Goal: Task Accomplishment & Management: Manage account settings

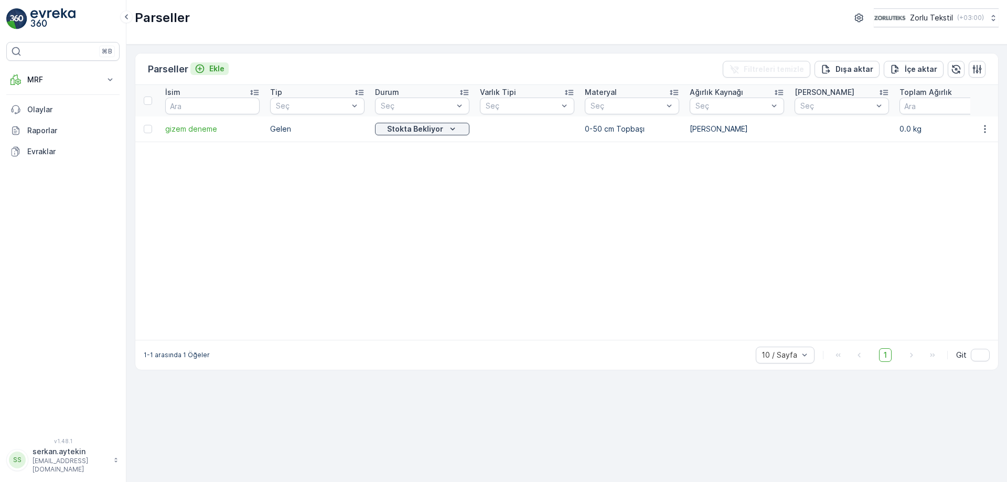
click at [205, 72] on icon "Ekle" at bounding box center [200, 68] width 10 height 10
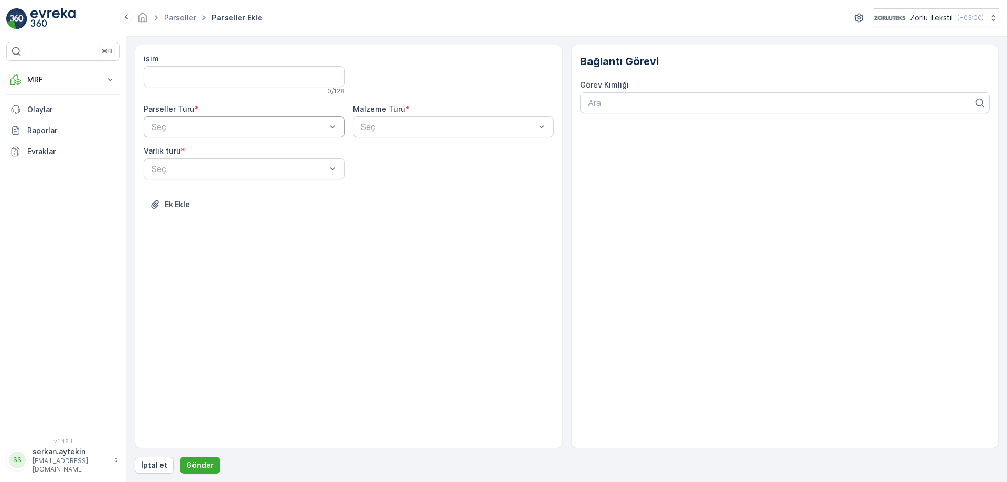
click at [258, 122] on div at bounding box center [239, 126] width 177 height 9
click at [233, 146] on div "Gelen" at bounding box center [244, 153] width 201 height 18
click at [381, 129] on div at bounding box center [448, 126] width 177 height 9
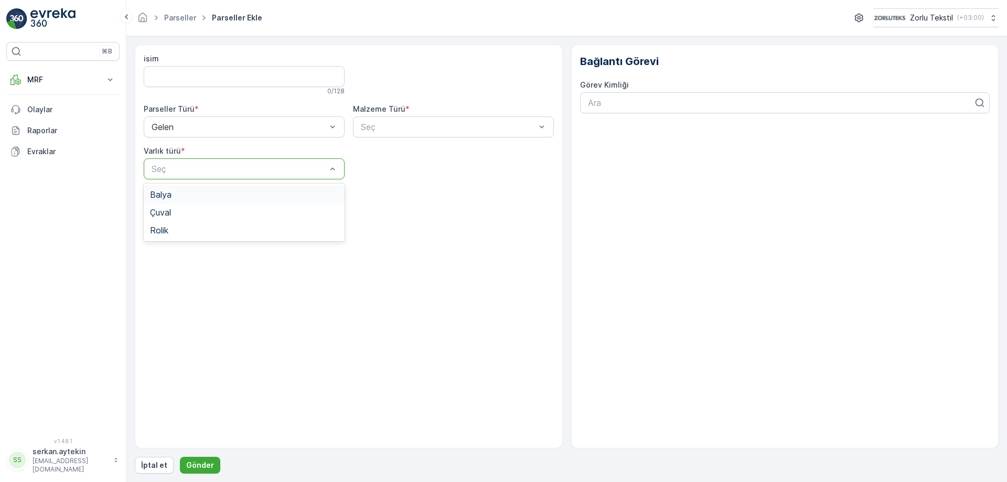
click at [166, 196] on span "Balya" at bounding box center [161, 194] width 22 height 9
click at [166, 176] on div "Balya" at bounding box center [244, 168] width 201 height 21
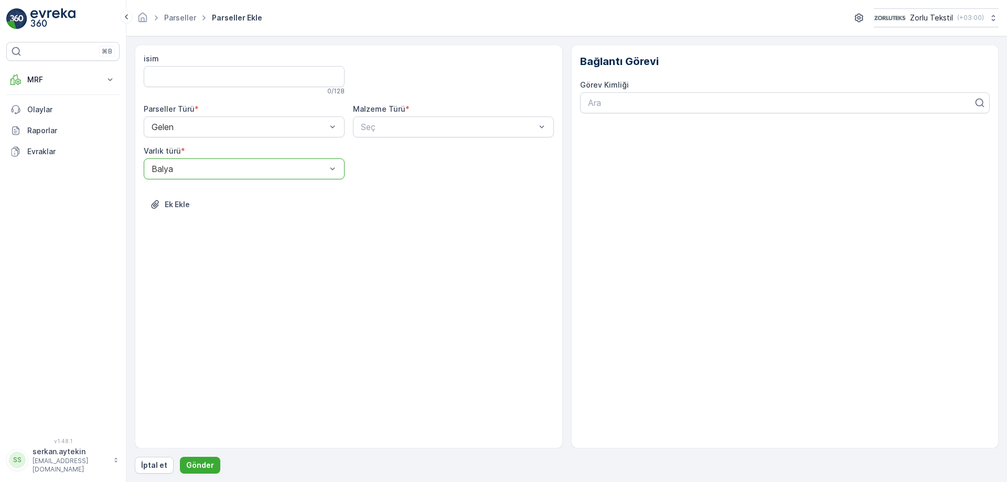
click at [166, 176] on div "Balya" at bounding box center [244, 168] width 201 height 21
click at [166, 213] on span "Çuval" at bounding box center [160, 212] width 21 height 9
click at [371, 123] on div at bounding box center [448, 126] width 177 height 9
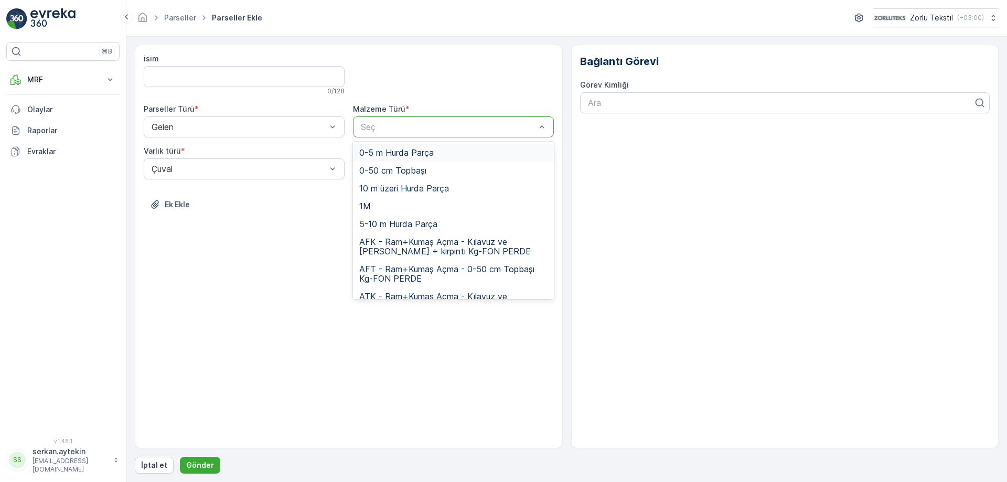
click at [259, 169] on div at bounding box center [239, 168] width 177 height 9
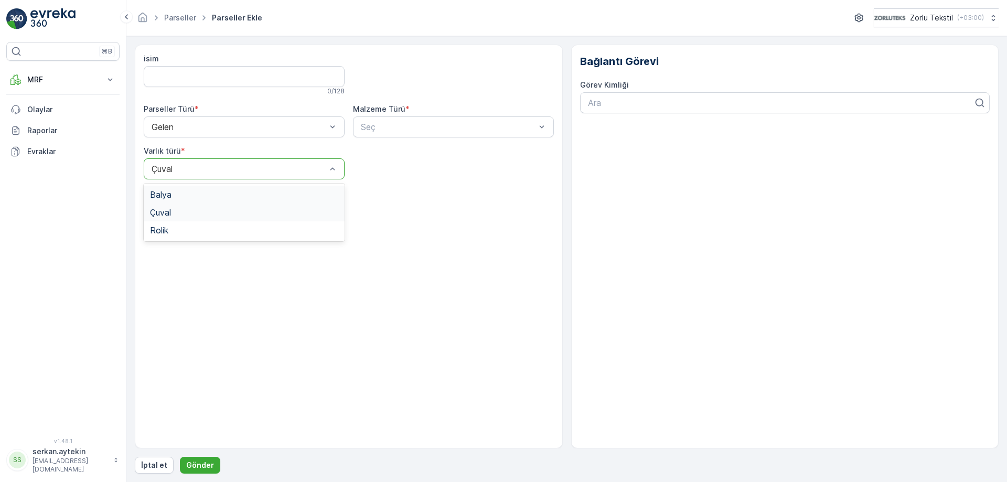
click at [175, 154] on label "Varlık türü" at bounding box center [162, 150] width 37 height 9
click at [176, 167] on div at bounding box center [239, 168] width 177 height 9
click at [164, 198] on span "Balya" at bounding box center [161, 194] width 22 height 9
click at [407, 124] on div at bounding box center [448, 126] width 177 height 9
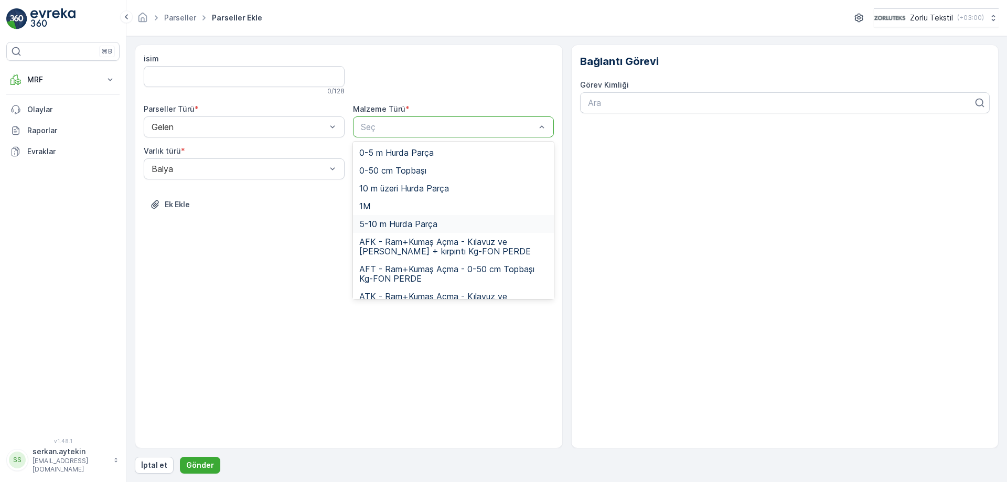
click at [505, 112] on div "Malzeme Türü *" at bounding box center [453, 109] width 201 height 10
click at [472, 124] on div at bounding box center [448, 126] width 177 height 9
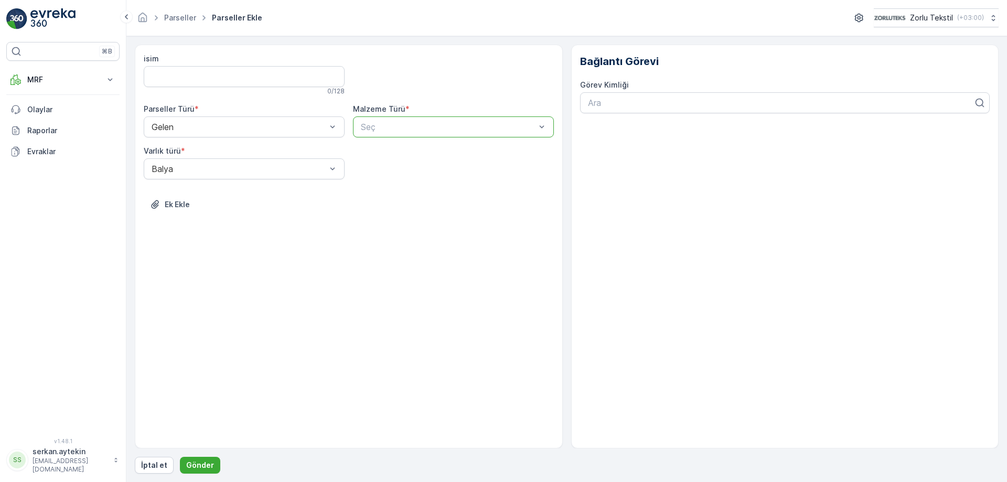
click at [472, 124] on div at bounding box center [448, 126] width 177 height 9
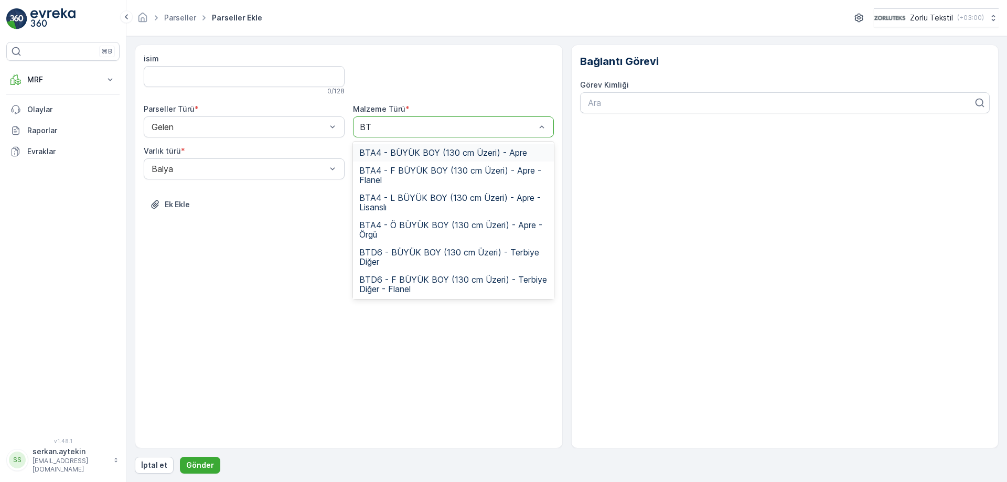
type input "BTK"
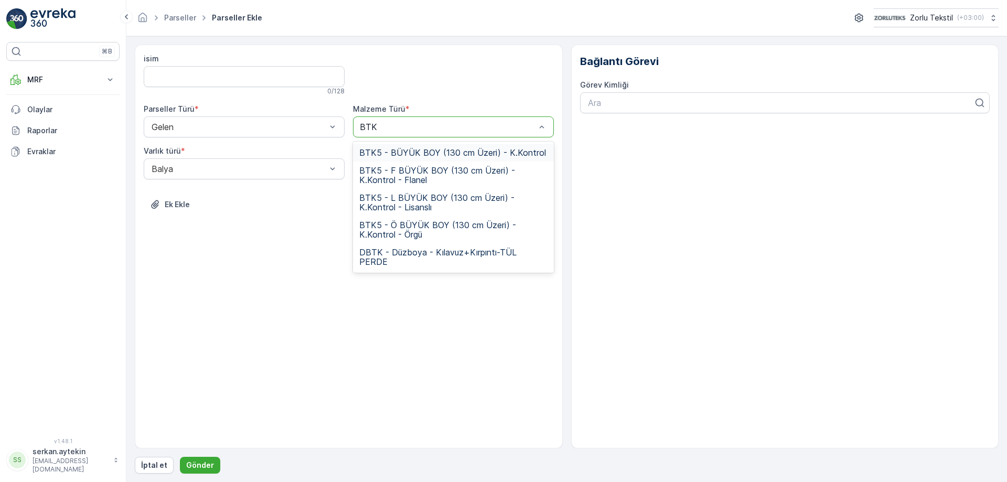
click at [429, 151] on span "BTK5 - BÜYÜK BOY (130 cm Üzeri) - K.Kontrol" at bounding box center [452, 152] width 187 height 9
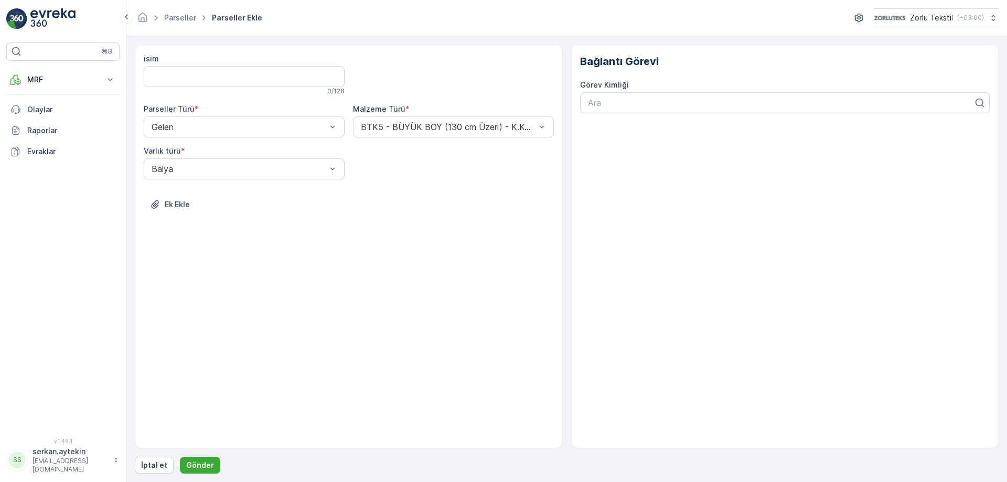
click at [479, 155] on div "isim 0 / 128 Parseller Türü * Gelen Malzeme Türü * BTK5 - BÜYÜK BOY (130 cm Üze…" at bounding box center [349, 140] width 410 height 172
drag, startPoint x: 475, startPoint y: 128, endPoint x: 483, endPoint y: 137, distance: 11.9
click at [477, 128] on div at bounding box center [448, 126] width 177 height 9
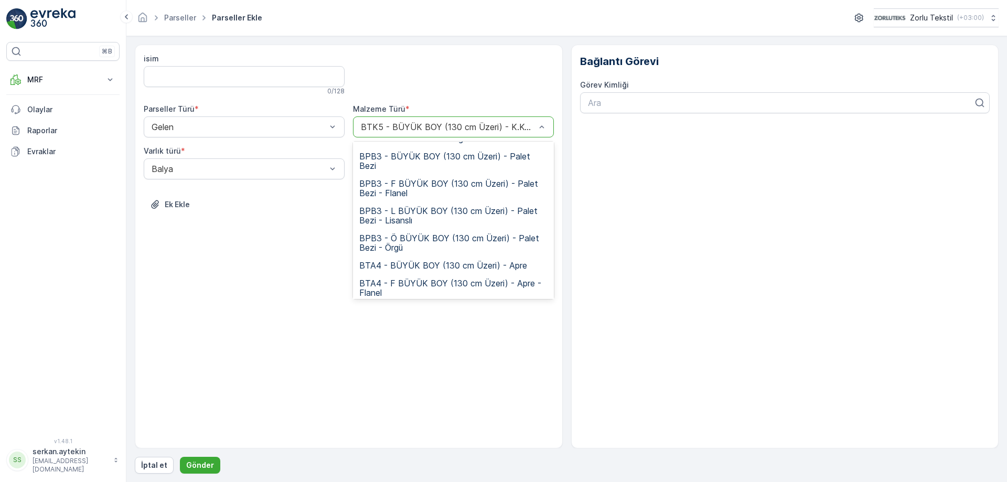
scroll to position [1417, 0]
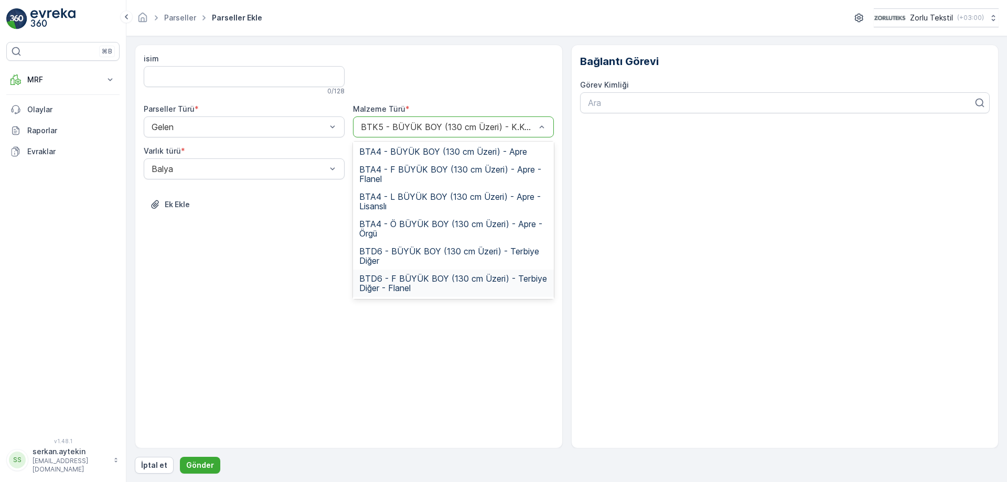
click at [289, 302] on div "isim 0 / 128 Parseller Türü * Gelen Malzeme Türü * 339 results available. Use U…" at bounding box center [349, 247] width 428 height 404
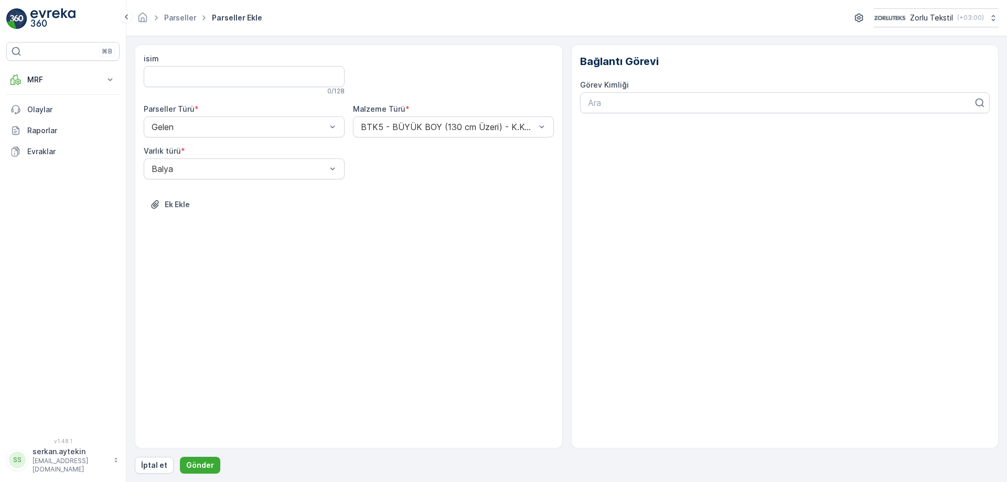
click at [496, 200] on div "Ek Ekle" at bounding box center [349, 210] width 410 height 29
click at [449, 123] on div at bounding box center [448, 126] width 177 height 9
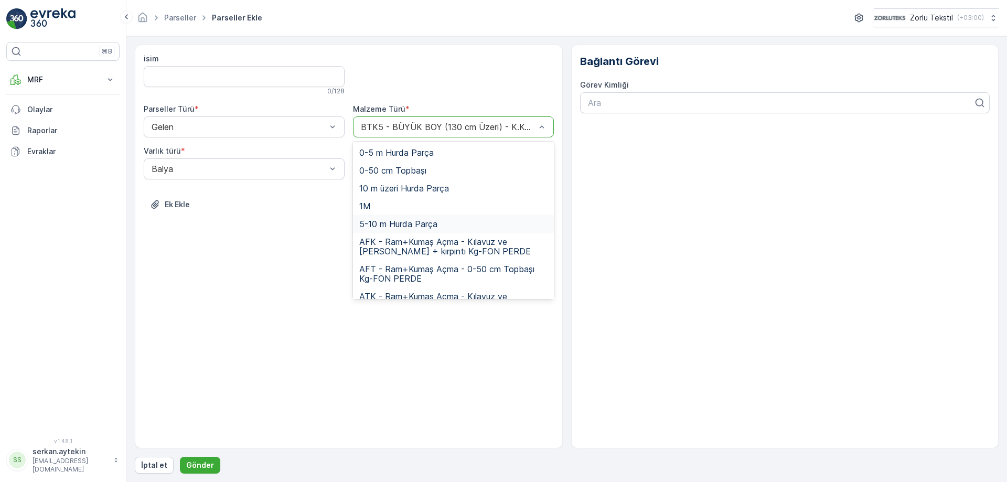
drag, startPoint x: 303, startPoint y: 252, endPoint x: 291, endPoint y: 253, distance: 12.1
click at [302, 255] on div "isim 0 / 128 Parseller Türü * Gelen Malzeme Türü * 339 results available. Use U…" at bounding box center [349, 247] width 428 height 404
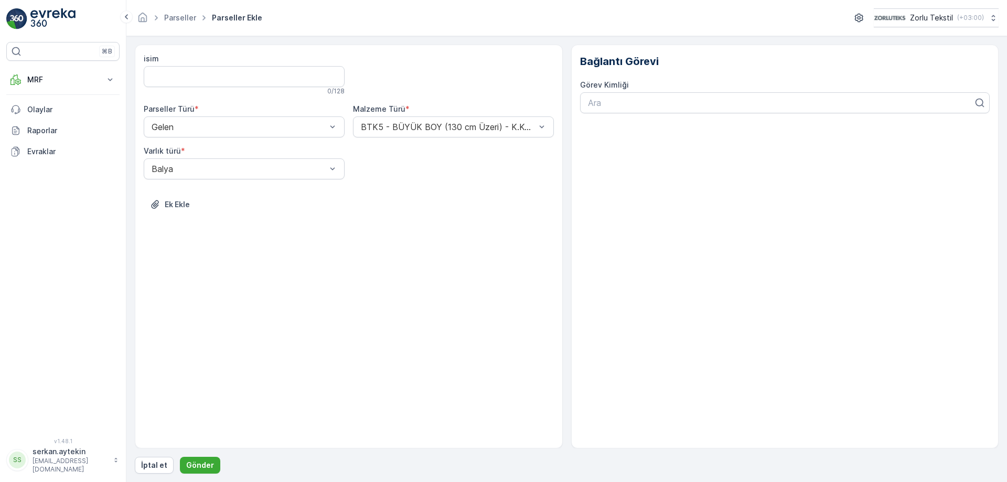
click at [150, 192] on div "isim 0 / 128 Parseller Türü * Gelen Malzeme Türü * BTK5 - BÜYÜK BOY (130 cm Üze…" at bounding box center [349, 140] width 410 height 172
click at [172, 222] on div "Ek Ekle" at bounding box center [349, 210] width 410 height 29
click at [179, 205] on p "Ek Ekle" at bounding box center [177, 204] width 25 height 10
click at [505, 134] on div "BTK5 - BÜYÜK BOY (130 cm Üzeri) - K.Kontrol" at bounding box center [453, 126] width 201 height 21
click at [505, 132] on div "BTK5 - BÜYÜK BOY (130 cm Üzeri) - K.Kontrol" at bounding box center [453, 126] width 201 height 21
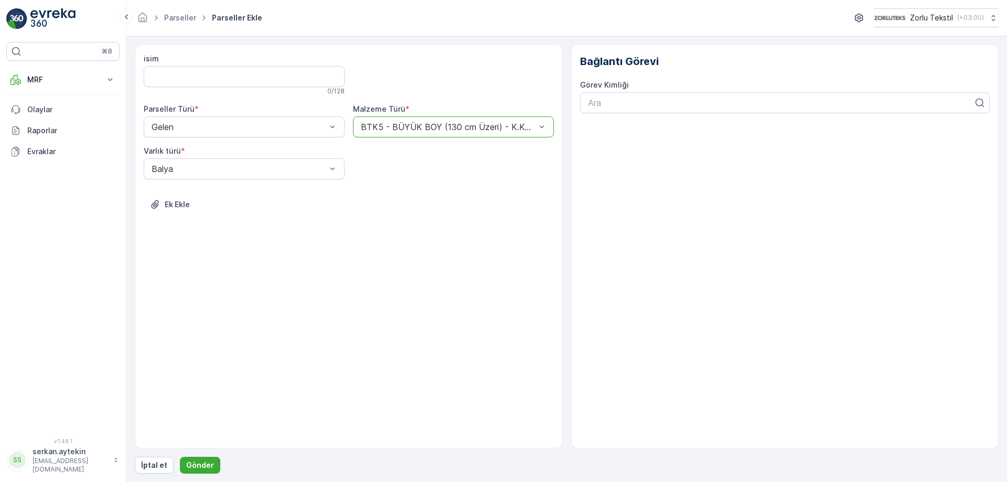
click at [505, 132] on div "BTK5 - BÜYÜK BOY (130 cm Üzeri) - K.Kontrol" at bounding box center [453, 126] width 201 height 21
click at [469, 100] on div "isim 0 / 128 Parseller Türü * Gelen Malzeme Türü * BTK5 - BÜYÜK BOY (130 cm Üze…" at bounding box center [349, 140] width 410 height 172
click at [481, 139] on div "isim 0 / 128 Parseller Türü * Gelen Malzeme Türü * BTK5 - BÜYÜK BOY (130 cm Üze…" at bounding box center [349, 140] width 410 height 172
click at [481, 116] on div "BTK5 - BÜYÜK BOY (130 cm Üzeri) - K.Kontrol" at bounding box center [453, 126] width 201 height 21
click at [480, 94] on div at bounding box center [453, 75] width 201 height 42
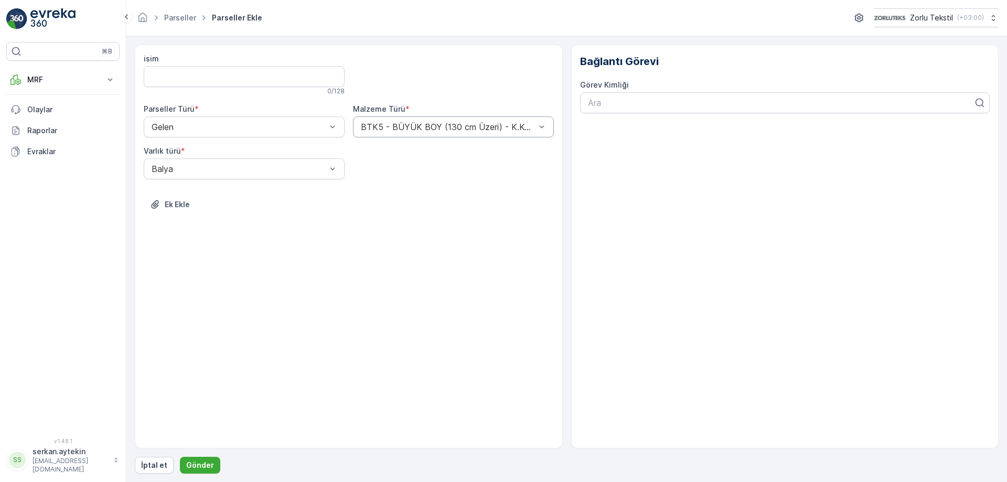
click at [431, 124] on div at bounding box center [448, 126] width 177 height 9
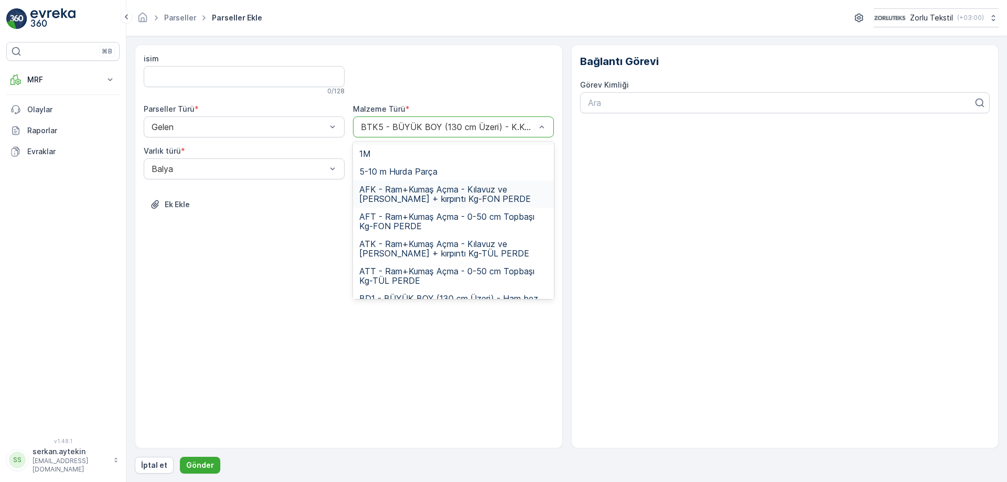
scroll to position [0, 0]
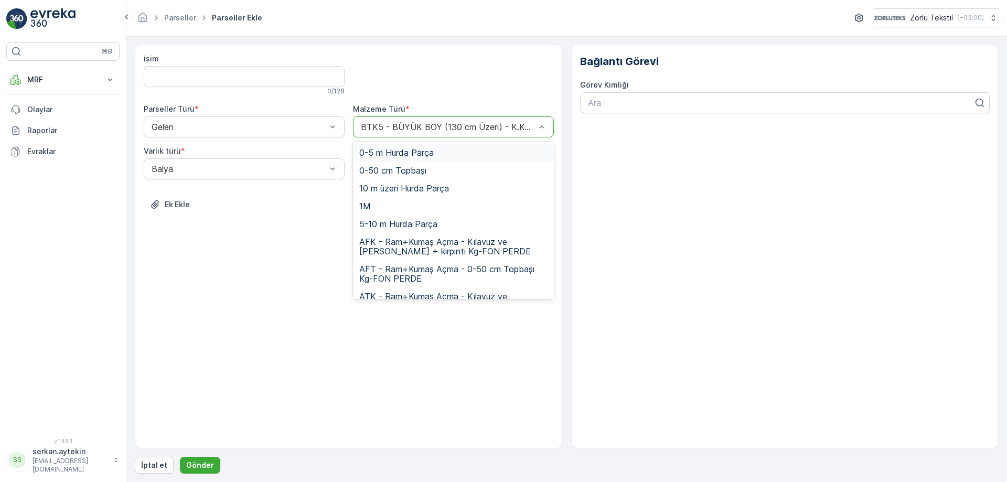
click at [448, 103] on div "isim 0 / 128 Parseller Türü * Gelen Malzeme Türü * 339 results available. Use U…" at bounding box center [349, 140] width 410 height 172
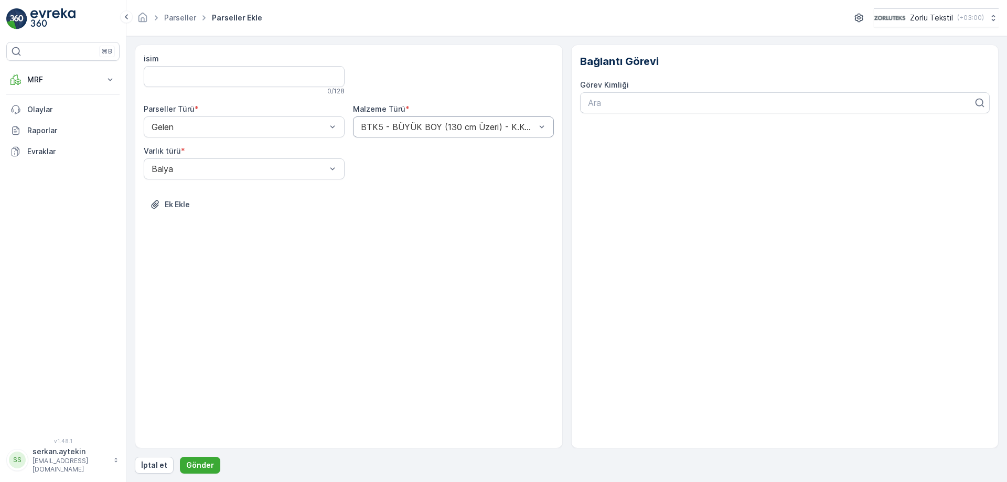
click at [404, 125] on div at bounding box center [448, 126] width 177 height 9
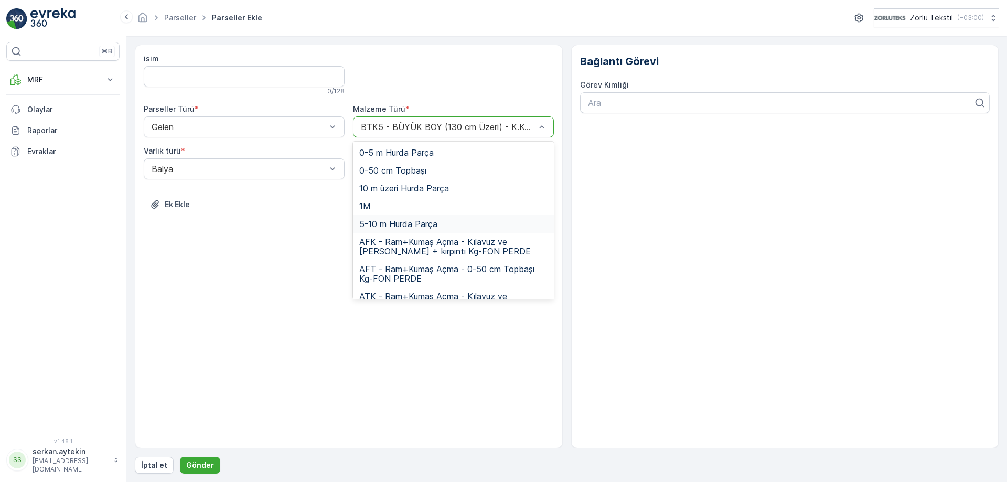
click at [381, 226] on span "5-10 m Hurda Parça" at bounding box center [398, 223] width 78 height 9
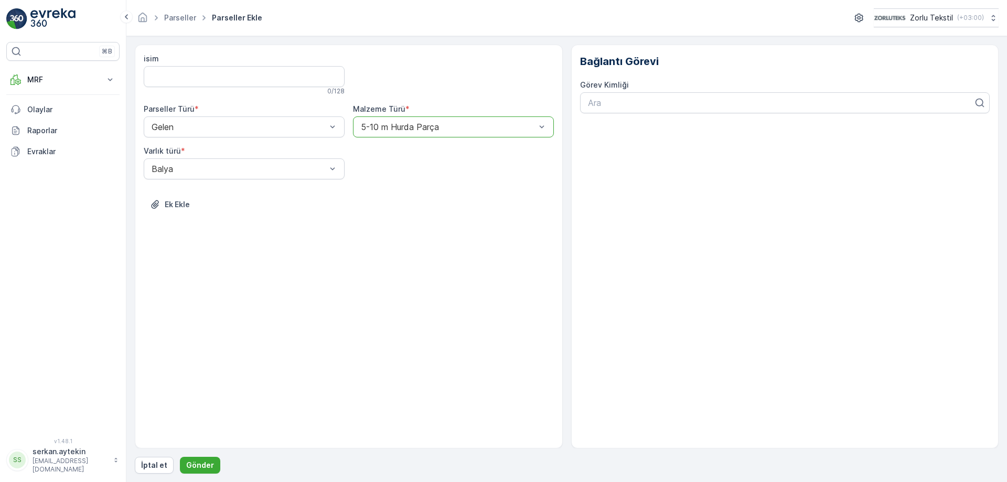
click at [399, 137] on div "5-10 m Hurda Parça" at bounding box center [453, 126] width 201 height 21
click at [273, 251] on div "isim 0 / 128 Parseller Türü * Gelen Malzeme Türü * 5-10 m Hurda Parça Varlık tü…" at bounding box center [349, 247] width 428 height 404
click at [412, 109] on div "Malzeme Türü *" at bounding box center [453, 109] width 201 height 10
click at [412, 116] on div "Malzeme Türü * 5-10 m Hurda Parça" at bounding box center [453, 121] width 201 height 34
click at [412, 126] on div at bounding box center [448, 126] width 177 height 9
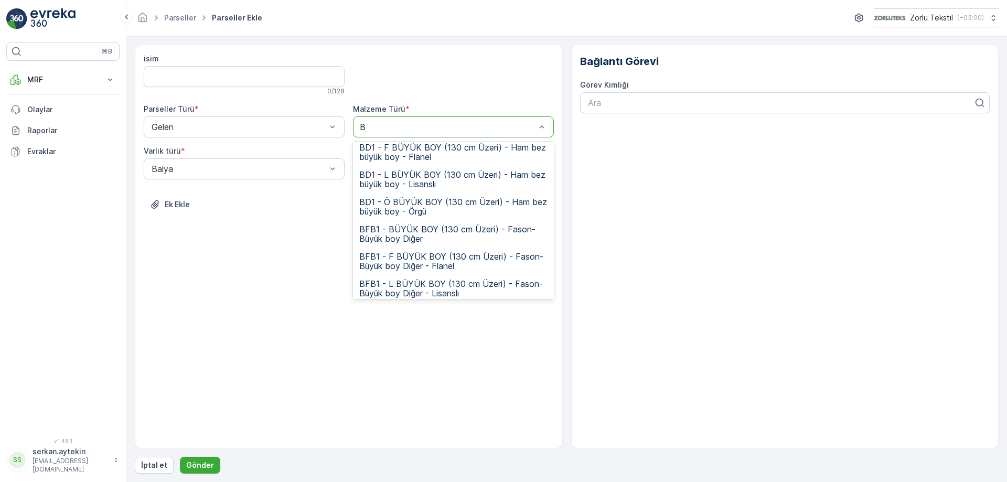
scroll to position [6, 0]
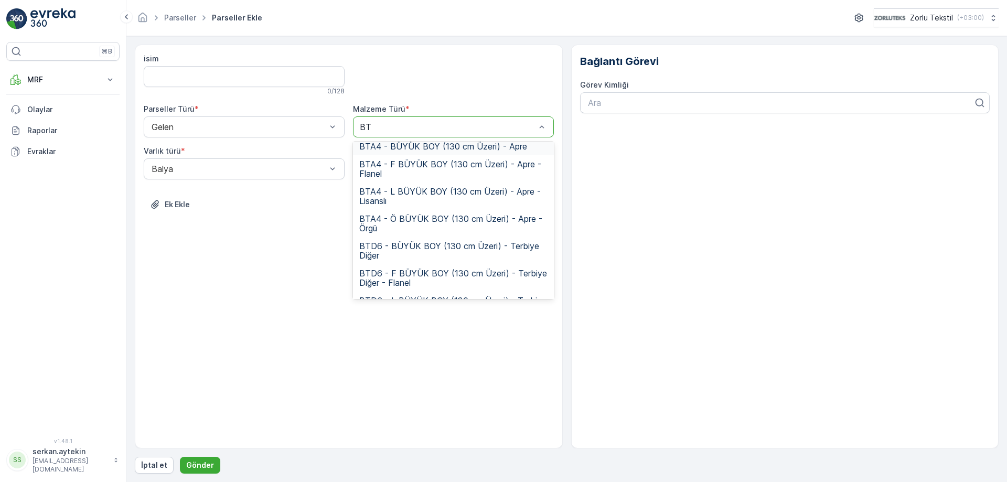
type input "BTK"
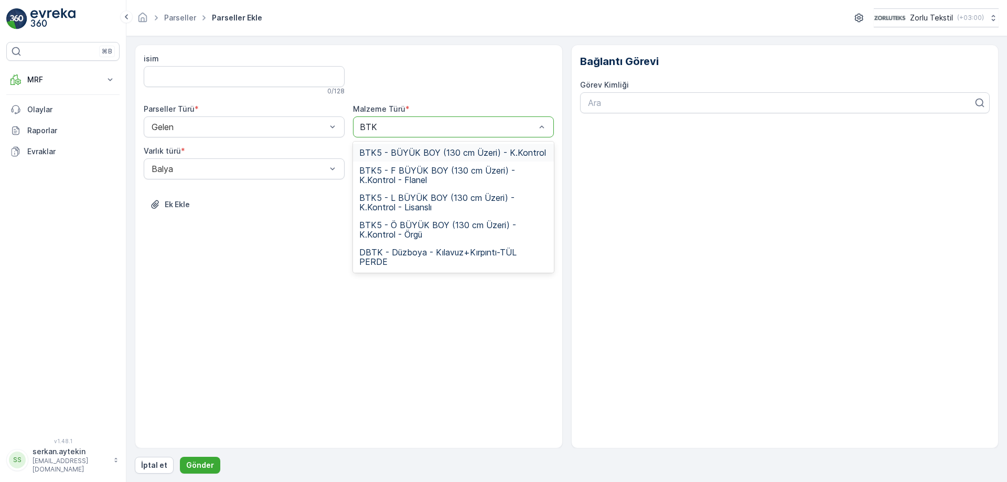
click at [405, 152] on span "BTK5 - BÜYÜK BOY (130 cm Üzeri) - K.Kontrol" at bounding box center [452, 152] width 187 height 9
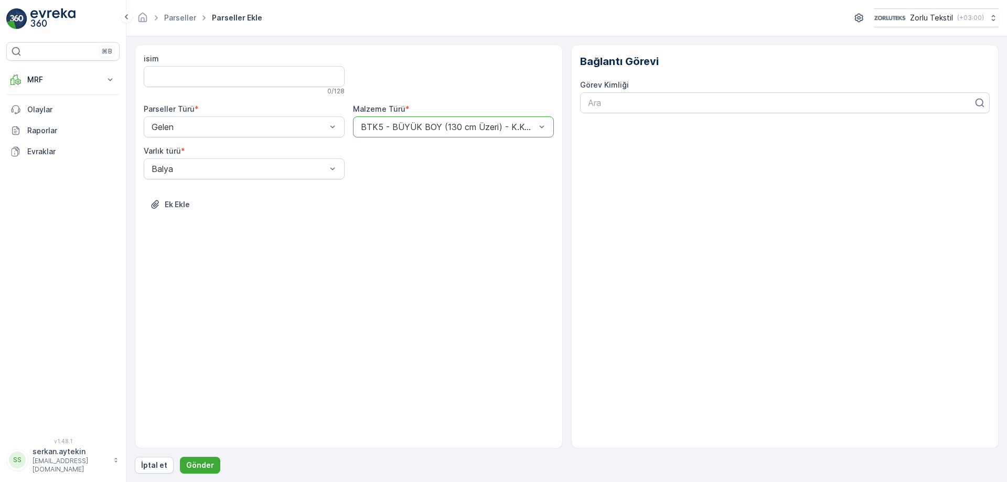
click at [413, 167] on div "isim 0 / 128 Parseller Türü * Gelen Malzeme Türü * option BTK5 - BÜYÜK BOY (130…" at bounding box center [349, 140] width 410 height 172
click at [199, 219] on div "Ek Ekle" at bounding box center [349, 210] width 410 height 29
click at [184, 204] on p "Ek Ekle" at bounding box center [177, 204] width 25 height 10
click at [845, 102] on div at bounding box center [781, 102] width 388 height 9
click at [697, 112] on div "Ara" at bounding box center [785, 102] width 410 height 21
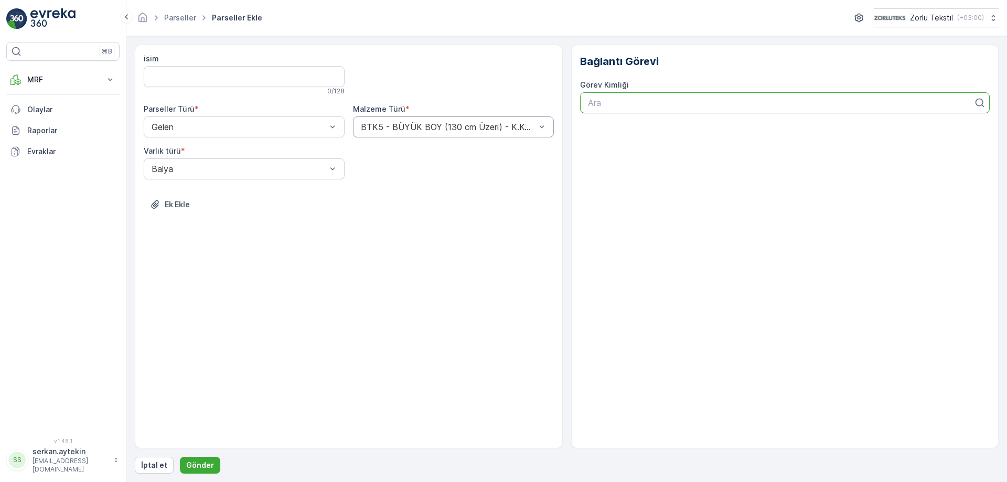
click at [487, 128] on div at bounding box center [448, 126] width 177 height 9
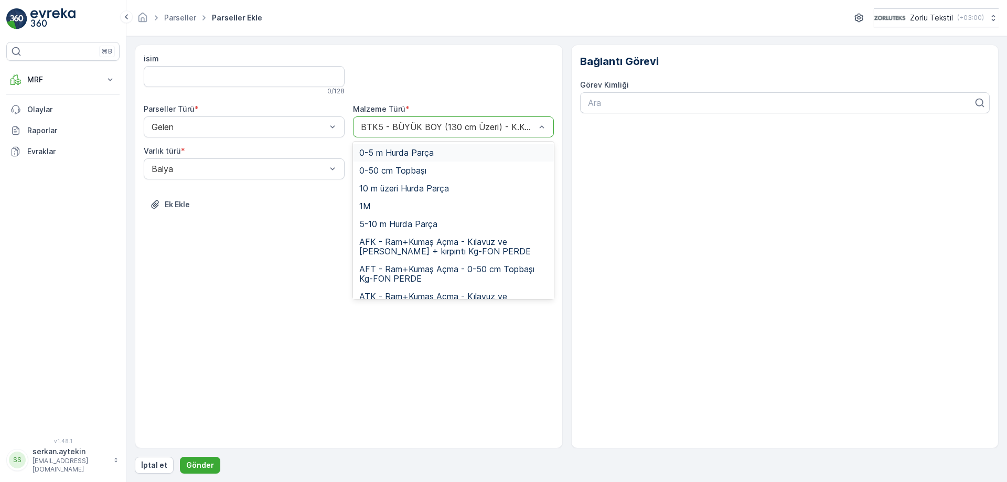
click at [487, 128] on div at bounding box center [448, 126] width 177 height 9
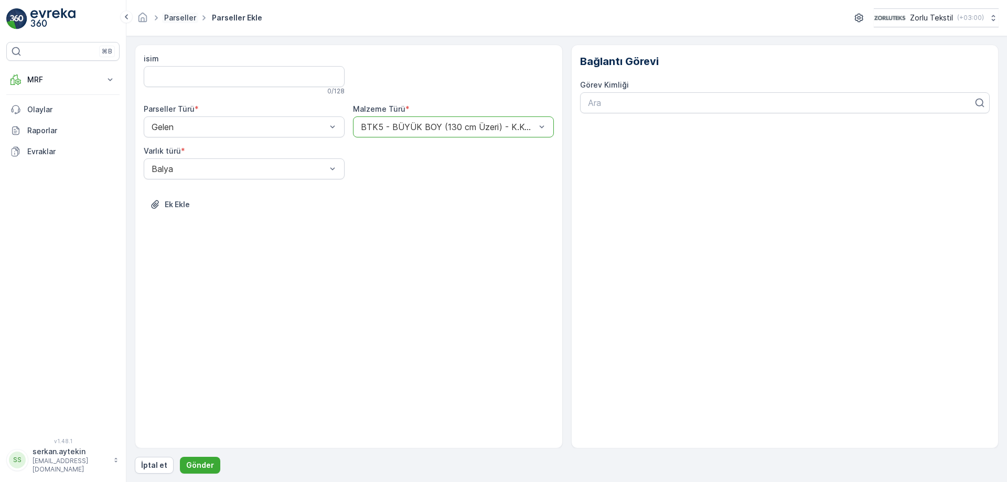
click at [175, 18] on link "Parseller" at bounding box center [180, 17] width 32 height 9
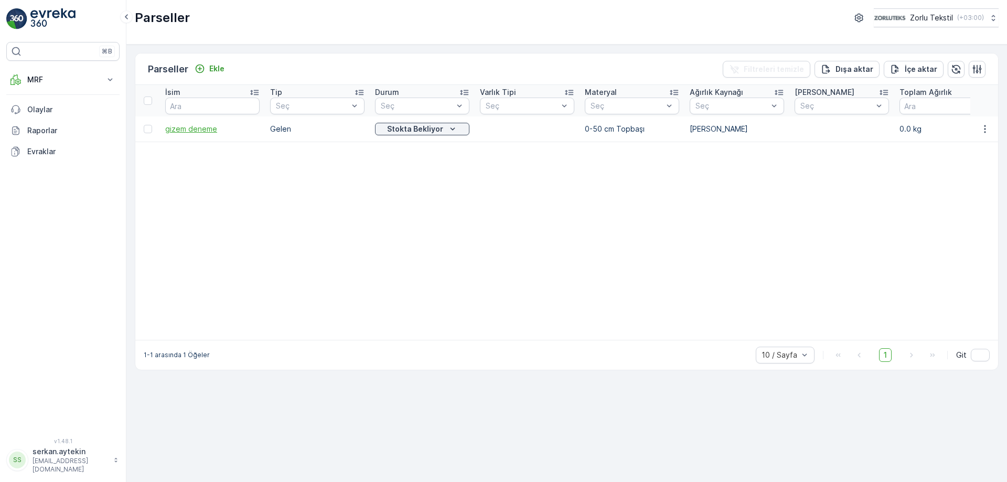
click at [200, 130] on span "gizem deneme" at bounding box center [212, 129] width 94 height 10
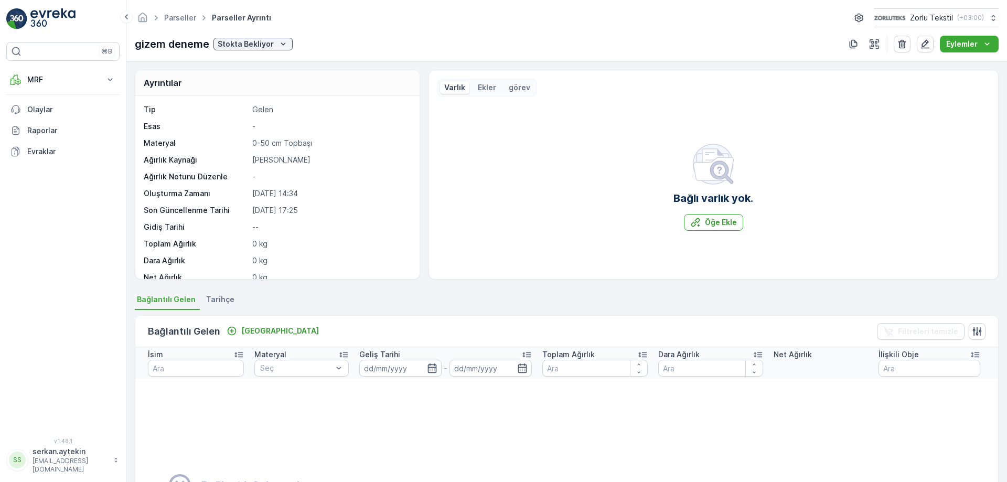
scroll to position [29, 0]
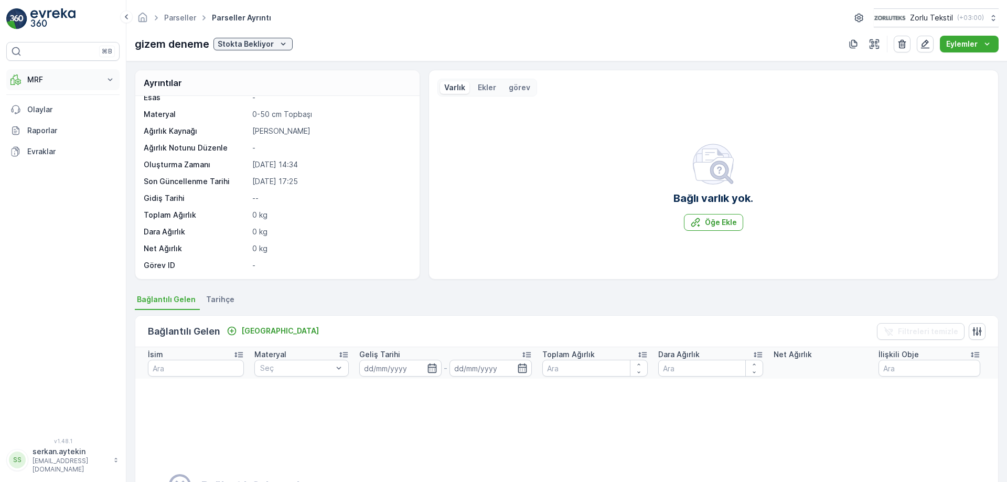
click at [53, 84] on p "MRF" at bounding box center [62, 80] width 71 height 10
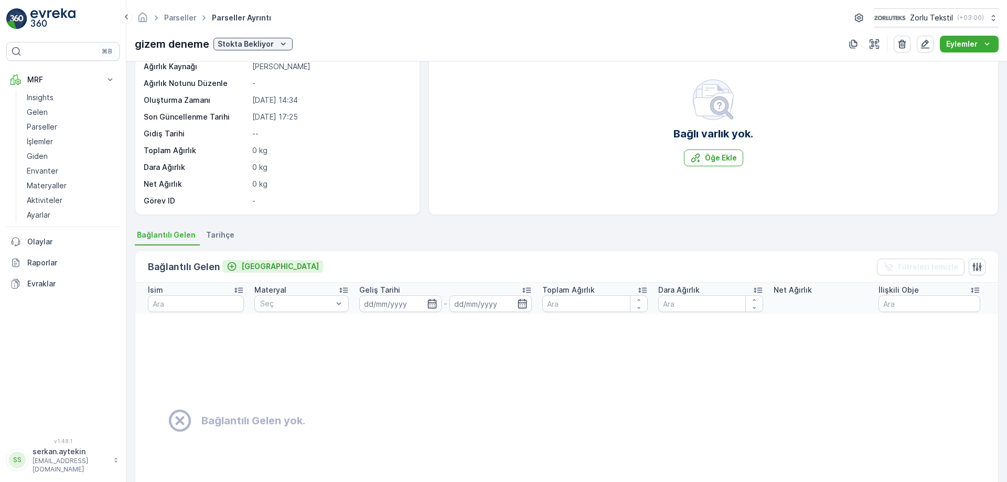
scroll to position [155, 0]
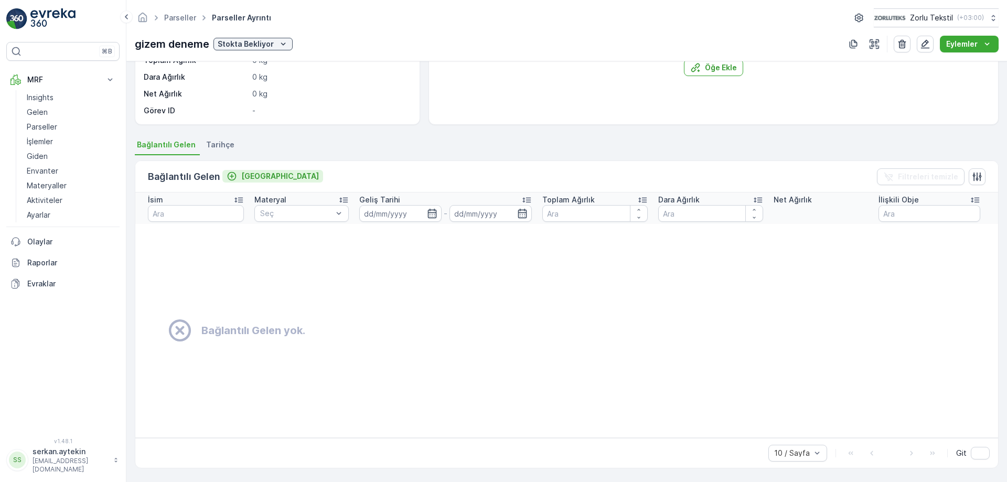
click at [248, 174] on p "[GEOGRAPHIC_DATA]" at bounding box center [280, 176] width 78 height 10
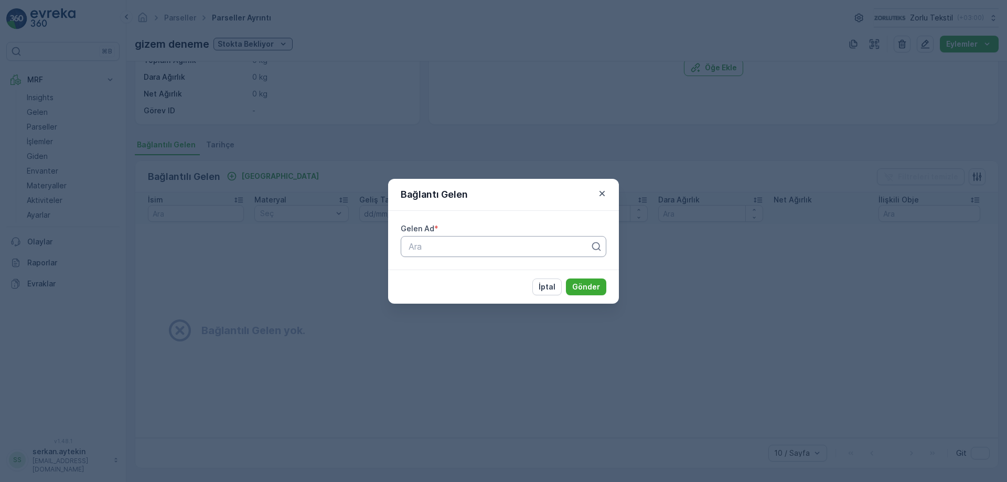
click at [554, 239] on div "Ara" at bounding box center [504, 246] width 206 height 21
type input "BT"
click at [600, 193] on icon "button" at bounding box center [602, 193] width 10 height 10
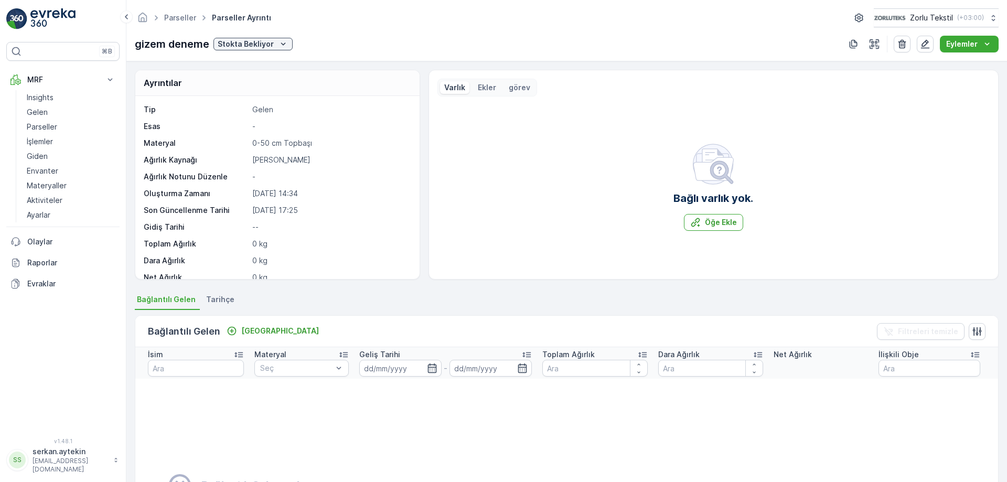
scroll to position [29, 0]
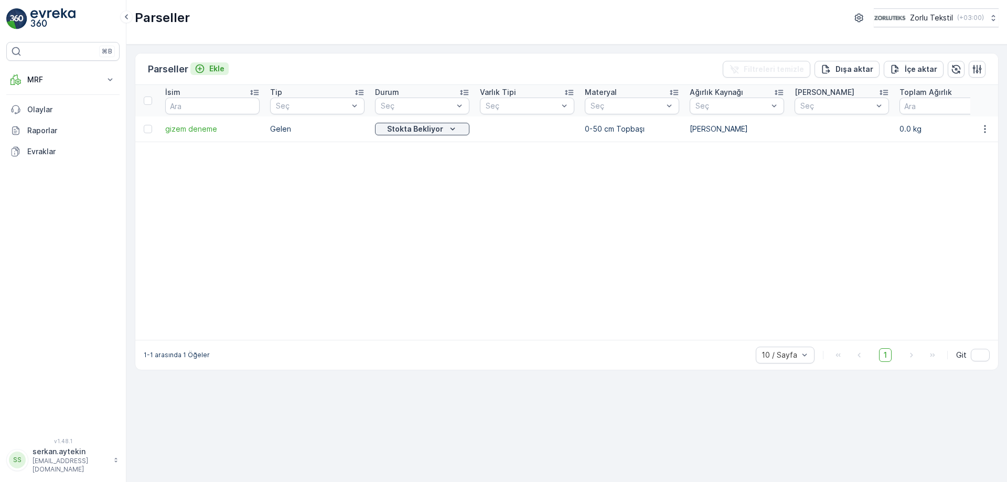
click at [208, 66] on div "Ekle" at bounding box center [210, 68] width 30 height 10
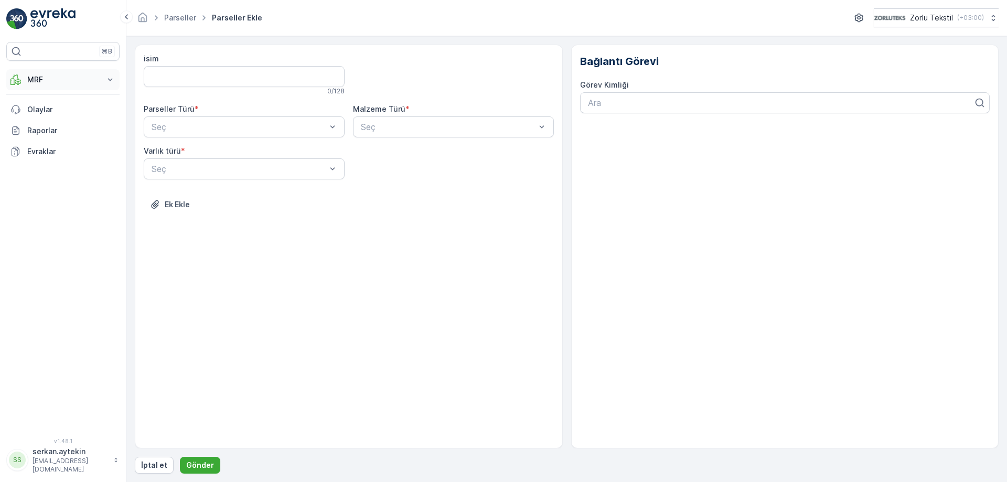
click at [58, 81] on p "MRF" at bounding box center [62, 80] width 71 height 10
click at [235, 51] on div "isim 0 / 128 Parseller Türü * Seç Malzeme Türü * Seç Varlık türü * Seç Ek Ekle" at bounding box center [349, 247] width 428 height 404
click at [243, 68] on input "isim" at bounding box center [244, 76] width 201 height 21
click at [550, 86] on div at bounding box center [453, 75] width 201 height 42
click at [646, 107] on div at bounding box center [781, 102] width 388 height 9
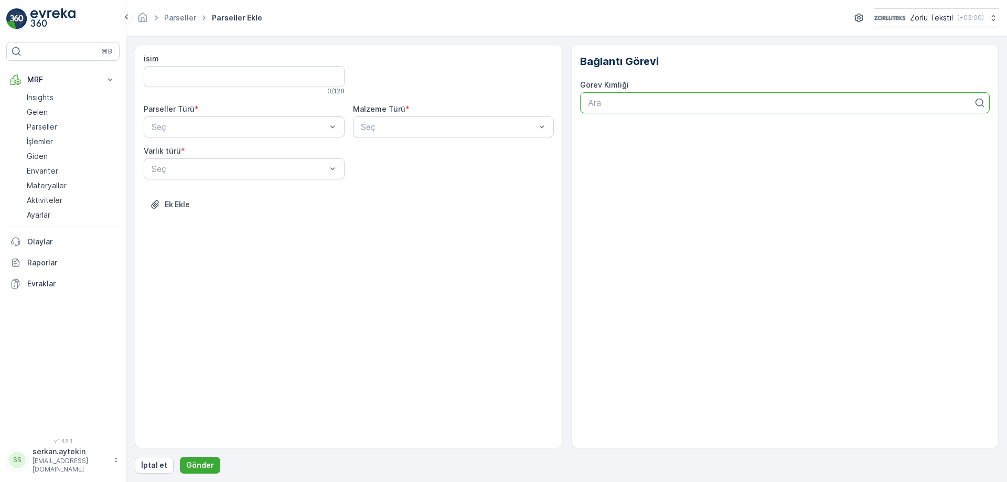
click at [365, 261] on div "isim 0 / 128 Parseller Türü * Seç Malzeme Türü * Seç Varlık türü * Seç Ek Ekle" at bounding box center [349, 247] width 428 height 404
click at [179, 209] on p "Ek Ekle" at bounding box center [177, 204] width 25 height 10
click at [192, 166] on div at bounding box center [239, 168] width 177 height 9
click at [171, 209] on span "Çuval" at bounding box center [160, 212] width 21 height 9
click at [385, 127] on div at bounding box center [448, 126] width 177 height 9
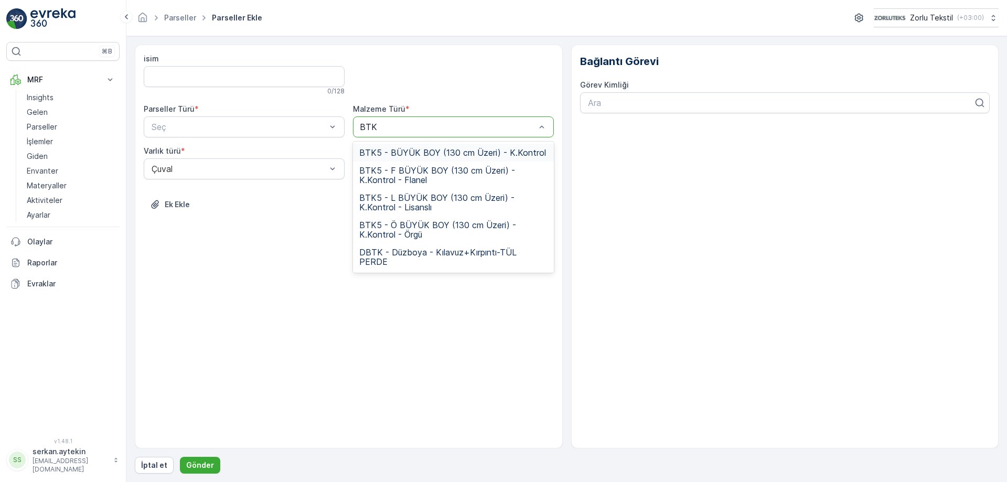
type input "BTK5"
click at [381, 151] on span "BTK5 - BÜYÜK BOY (130 cm Üzeri) - K.Kontrol" at bounding box center [452, 152] width 187 height 9
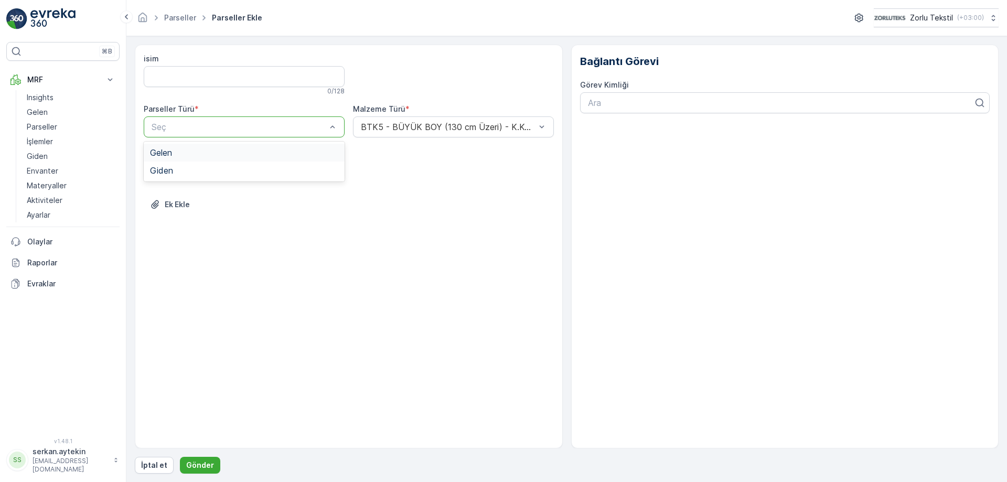
click at [266, 131] on div at bounding box center [239, 126] width 177 height 9
click at [252, 150] on div "Gelen" at bounding box center [244, 152] width 188 height 9
click at [247, 250] on div "isim 0 / 128 Parseller Türü * option Gelen, selected. Gelen Malzeme Türü * BTK5…" at bounding box center [349, 247] width 428 height 404
click at [215, 72] on input "isim" at bounding box center [244, 76] width 201 height 21
type input "TEST"
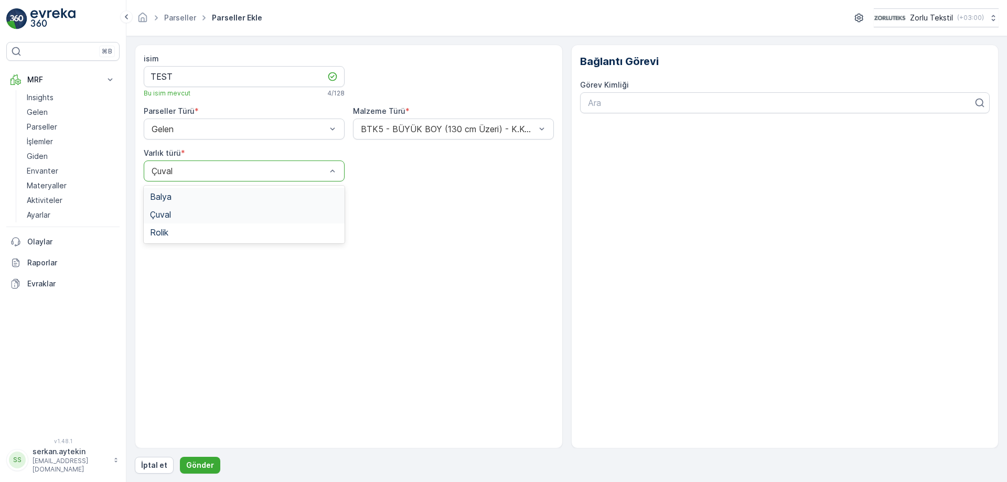
click at [245, 173] on div at bounding box center [239, 170] width 177 height 9
click at [201, 197] on div "Balya" at bounding box center [244, 196] width 188 height 9
click at [403, 134] on div "BTK5 - BÜYÜK BOY (130 cm Üzeri) - K.Kontrol" at bounding box center [453, 129] width 201 height 21
click at [274, 410] on div "isim TEST Bu isim mevcut 4 / 128 Parseller Türü * Gelen Malzeme Türü * BTK5 - B…" at bounding box center [349, 247] width 428 height 404
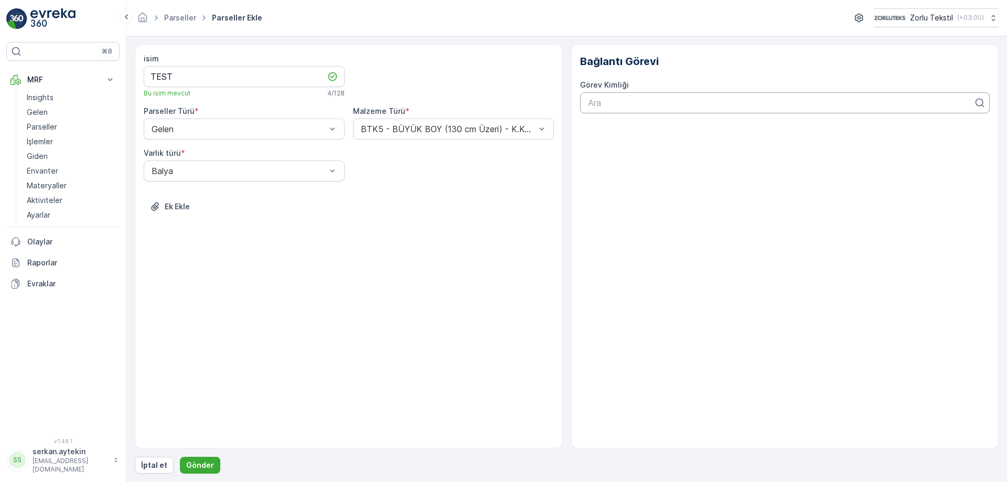
click at [668, 105] on div at bounding box center [781, 102] width 388 height 9
drag, startPoint x: 818, startPoint y: 105, endPoint x: 833, endPoint y: 106, distance: 14.7
click at [826, 104] on div at bounding box center [781, 102] width 388 height 9
click at [363, 345] on div "isim TEST Bu isim mevcut 4 / 128 Parseller Türü * Gelen Malzeme Türü * BTK5 - B…" at bounding box center [349, 247] width 428 height 404
drag, startPoint x: 204, startPoint y: 467, endPoint x: 331, endPoint y: 365, distance: 162.7
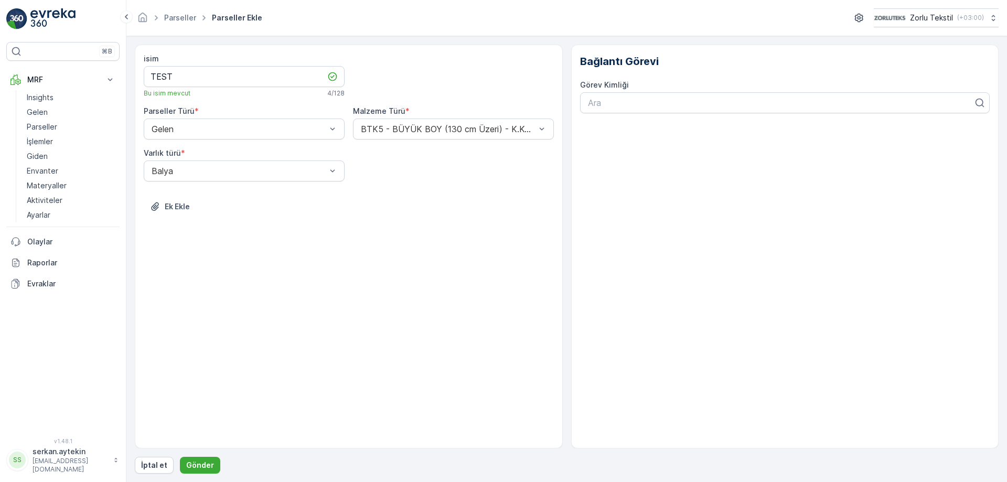
click at [331, 365] on div "isim TEST Bu isim mevcut 4 / 128 Parseller Türü * Gelen Malzeme Türü * BTK5 - B…" at bounding box center [567, 259] width 864 height 429
click at [299, 374] on div "isim TEST Bu isim mevcut 4 / 128 Parseller Türü * Gelen Malzeme Türü * BTK5 - B…" at bounding box center [349, 247] width 428 height 404
click at [272, 313] on div "isim TEST Bu isim mevcut 4 / 128 Parseller Türü * Gelen Malzeme Türü * BTK5 - B…" at bounding box center [349, 247] width 428 height 404
click at [270, 130] on div at bounding box center [239, 128] width 177 height 9
click at [242, 70] on input "TEST" at bounding box center [244, 76] width 201 height 21
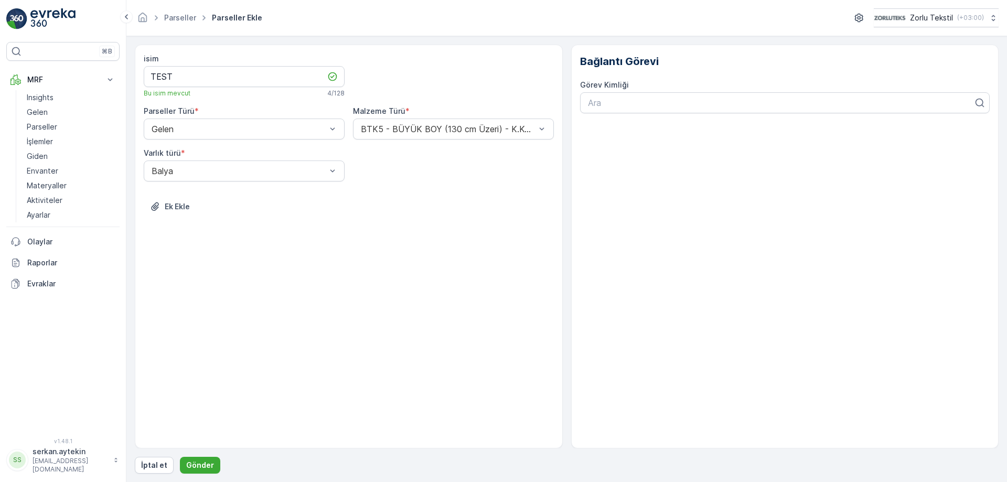
click at [399, 332] on div "isim TEST Bu isim mevcut 4 / 128 Parseller Türü * Gelen Malzeme Türü * BTK5 - B…" at bounding box center [349, 247] width 428 height 404
drag, startPoint x: 207, startPoint y: 462, endPoint x: 326, endPoint y: 331, distance: 177.2
click at [326, 332] on div "isim TEST Bu isim mevcut 4 / 128 Parseller Türü * Gelen Malzeme Türü * BTK5 - B…" at bounding box center [567, 259] width 864 height 429
click at [212, 81] on input "TEST" at bounding box center [244, 76] width 201 height 21
click at [205, 24] on ul "Parseller" at bounding box center [186, 17] width 48 height 15
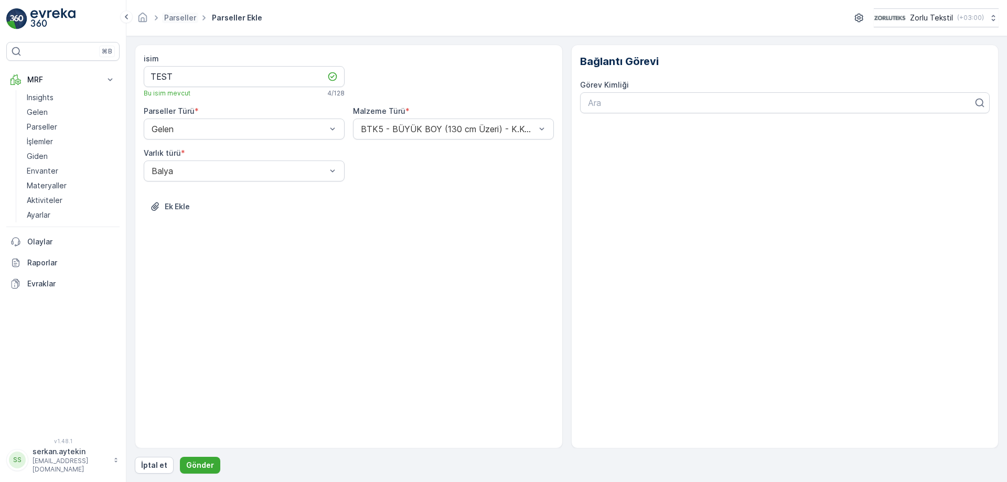
click at [198, 23] on ul "Parseller" at bounding box center [186, 17] width 48 height 15
click at [196, 20] on link "Parseller" at bounding box center [180, 17] width 32 height 9
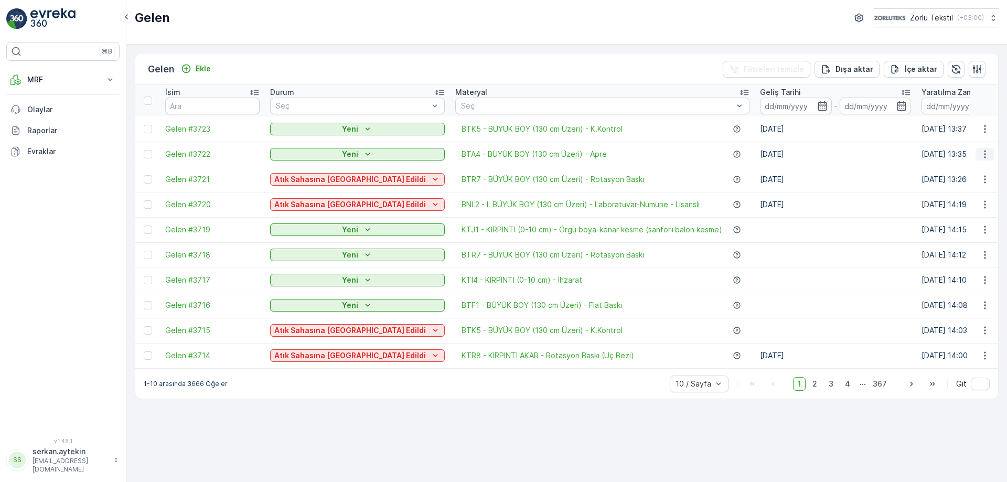
click at [984, 154] on icon "button" at bounding box center [985, 154] width 10 height 10
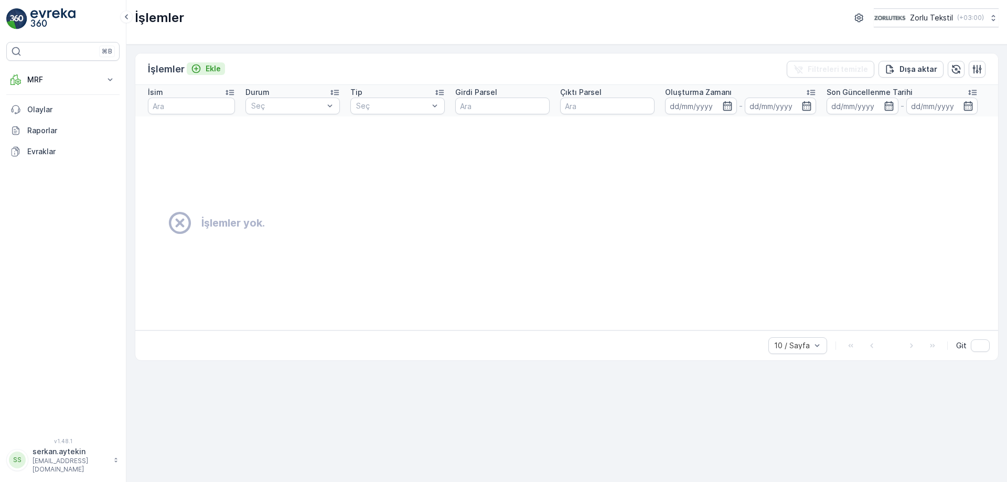
click at [215, 66] on p "Ekle" at bounding box center [213, 68] width 15 height 10
click at [205, 66] on div "Ekle" at bounding box center [206, 68] width 30 height 10
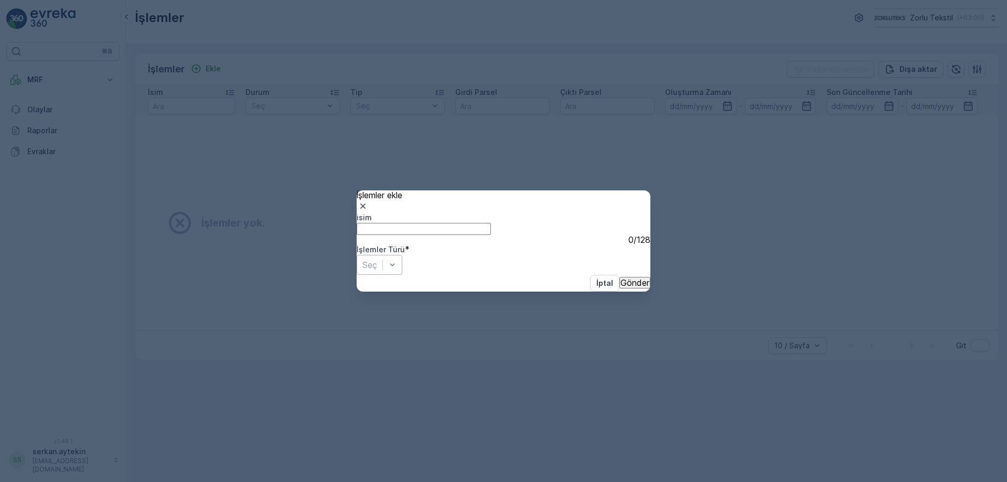
click at [402, 255] on div "Seç" at bounding box center [380, 265] width 46 height 20
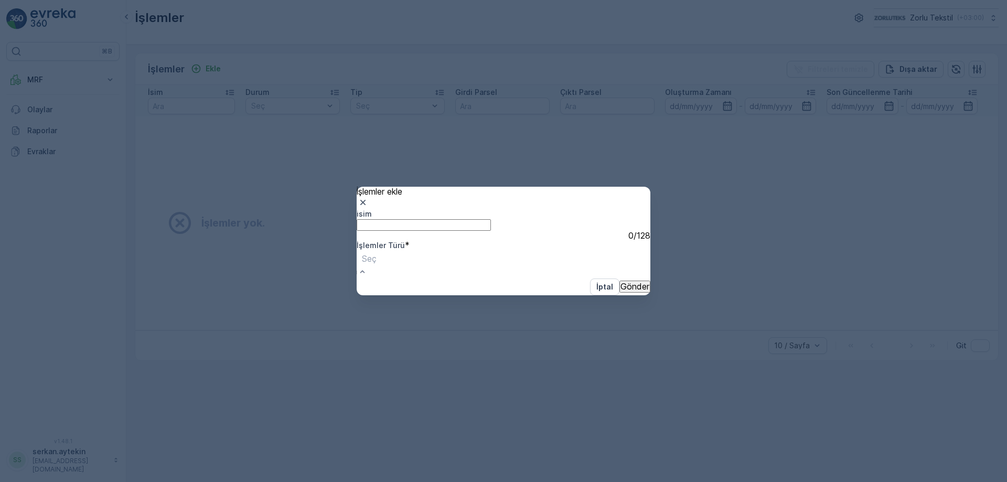
click at [559, 250] on div "İşlemler Türü * Use Up and Down to choose options, press Enter to select the cu…" at bounding box center [504, 259] width 294 height 38
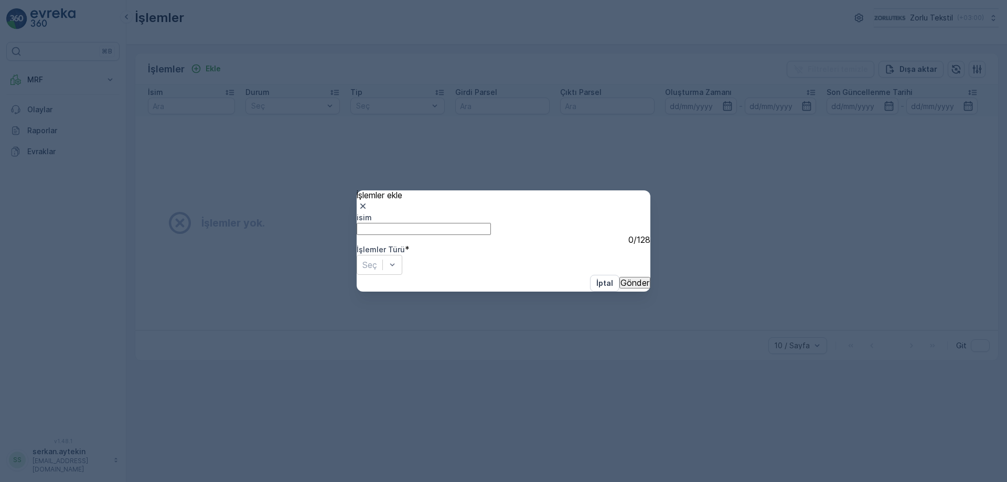
click at [463, 235] on input "isim" at bounding box center [424, 229] width 134 height 12
type input "t"
click at [368, 201] on icon "button" at bounding box center [363, 206] width 10 height 10
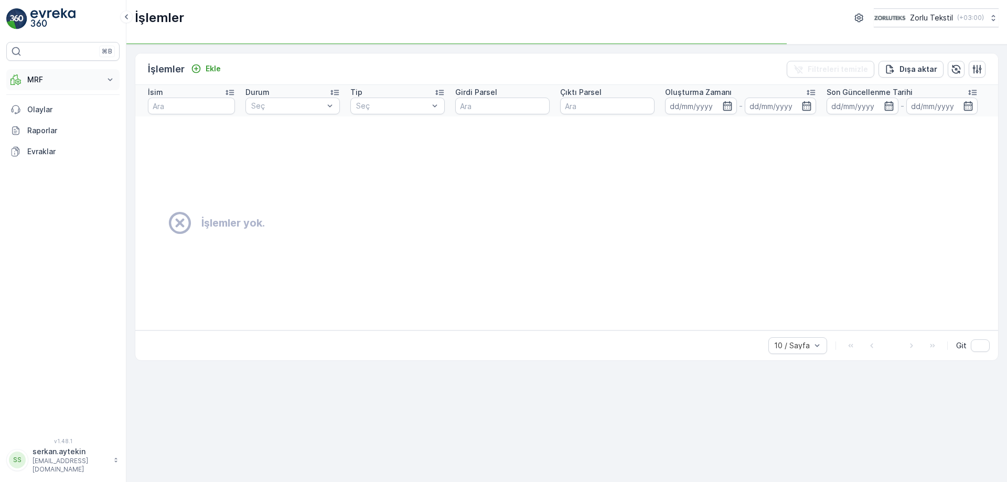
click at [38, 88] on button "MRF" at bounding box center [62, 79] width 113 height 21
click at [44, 110] on p "Gelen" at bounding box center [37, 112] width 21 height 10
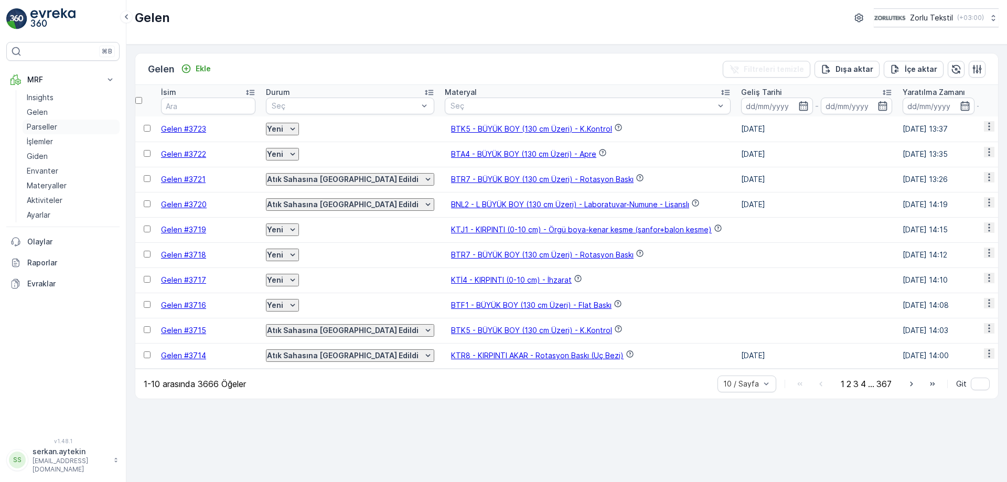
click at [43, 126] on p "Parseller" at bounding box center [42, 127] width 30 height 10
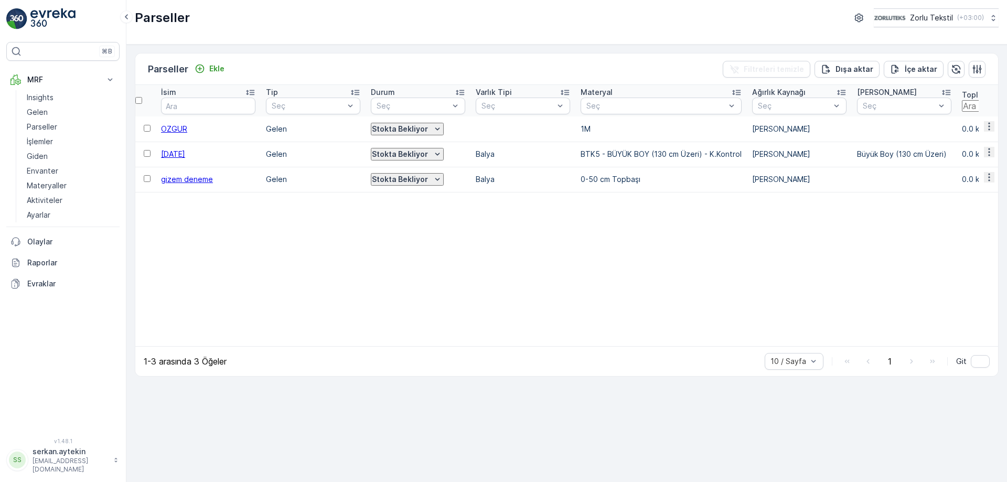
click at [989, 129] on icon "button" at bounding box center [990, 127] width 2 height 8
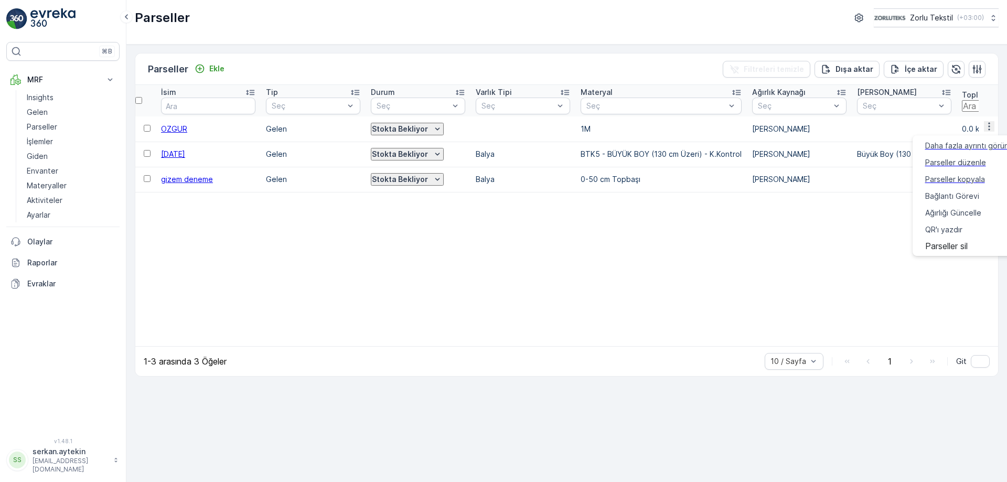
click at [172, 153] on span "[DATE]" at bounding box center [173, 154] width 24 height 9
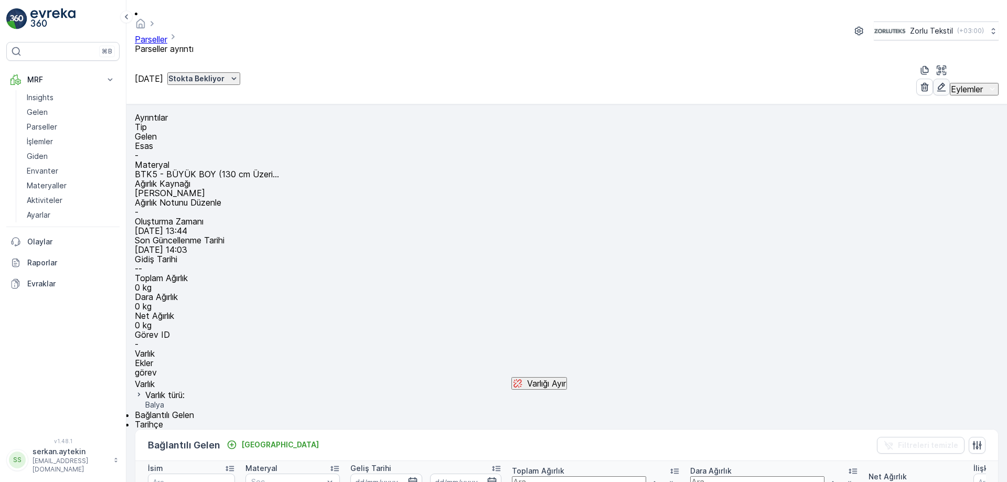
click at [933, 79] on button "button" at bounding box center [941, 87] width 17 height 17
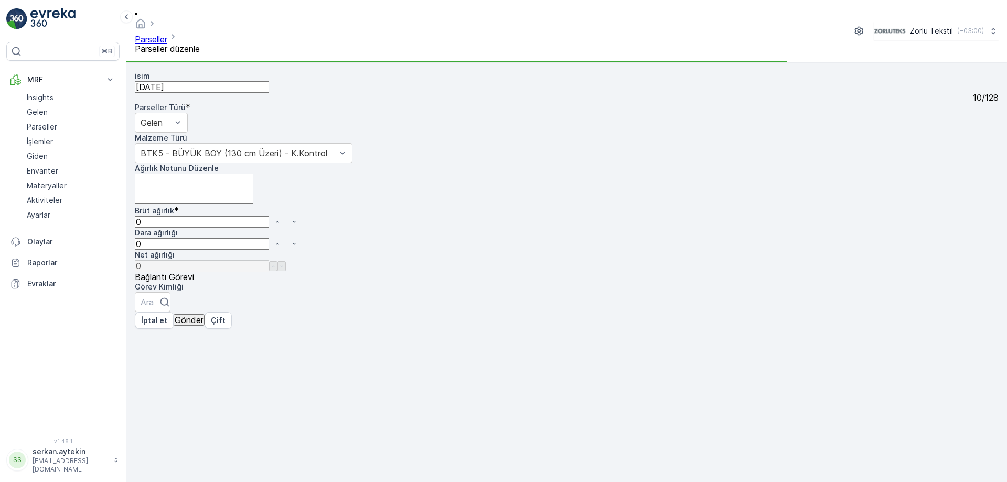
click at [673, 133] on div "Malzeme Türü BTK5 - BÜYÜK BOY (130 cm Üzeri) - K.Kontrol Ağırlık Notunu Düzenle…" at bounding box center [567, 222] width 864 height 179
click at [327, 147] on div at bounding box center [234, 153] width 187 height 12
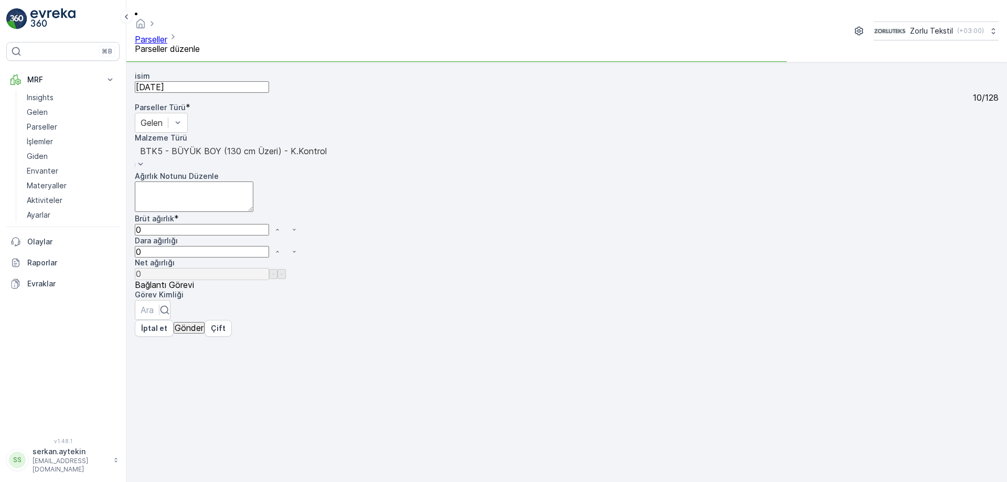
click at [327, 145] on div at bounding box center [233, 151] width 187 height 12
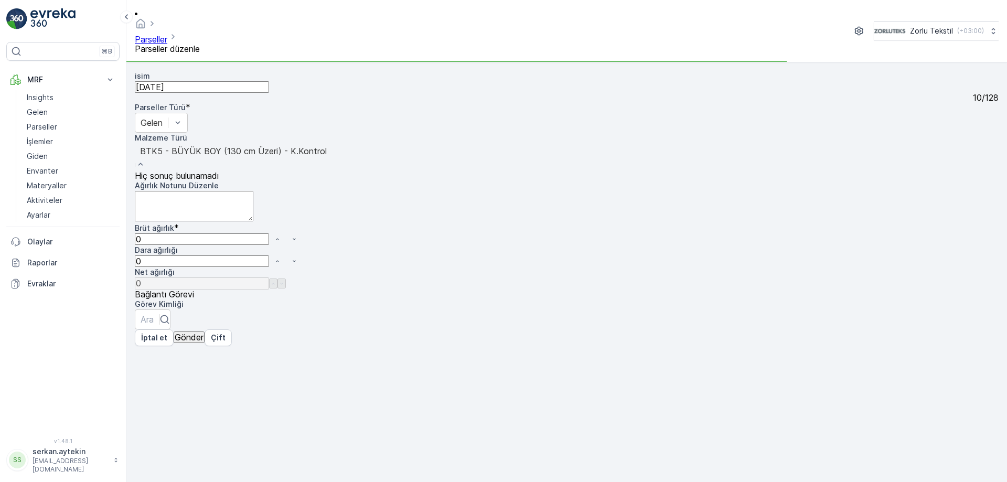
click at [327, 145] on div at bounding box center [233, 151] width 187 height 12
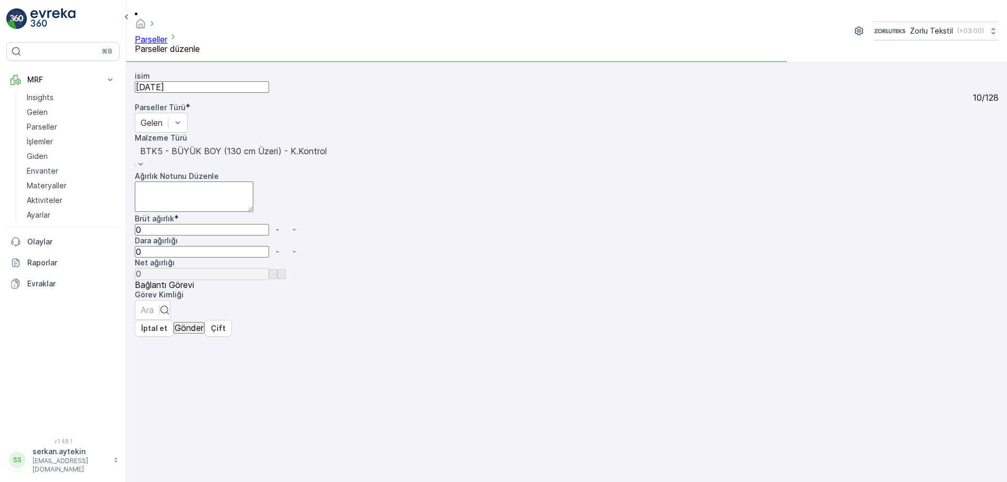
click at [327, 145] on div at bounding box center [233, 151] width 187 height 12
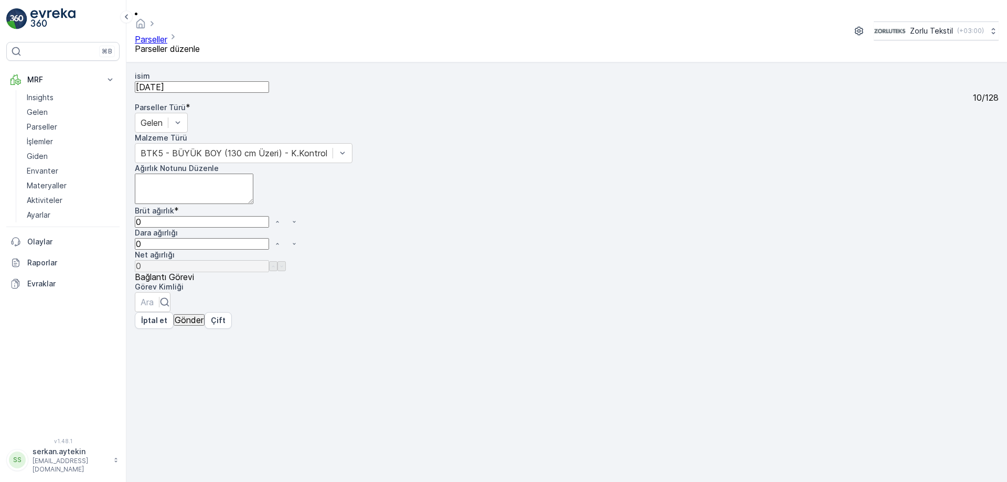
click at [240, 133] on div "isim 26.08.2025 10 / 128 Parseller Türü * Gelen" at bounding box center [567, 102] width 864 height 62
click at [167, 34] on link "Parseller" at bounding box center [151, 39] width 33 height 10
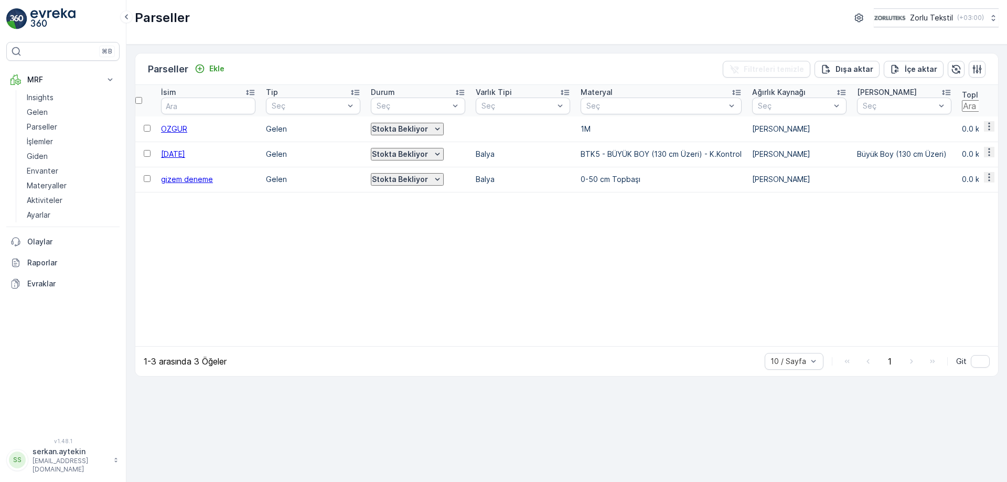
click at [593, 147] on td "BTK5 - BÜYÜK BOY (130 cm Üzeri) - K.Kontrol" at bounding box center [662, 154] width 172 height 25
click at [592, 154] on td "BTK5 - BÜYÜK BOY (130 cm Üzeri) - K.Kontrol" at bounding box center [662, 154] width 172 height 25
click at [593, 154] on td "BTK5 - BÜYÜK BOY (130 cm Üzeri) - K.Kontrol" at bounding box center [662, 154] width 172 height 25
click at [185, 155] on span "[DATE]" at bounding box center [173, 154] width 24 height 9
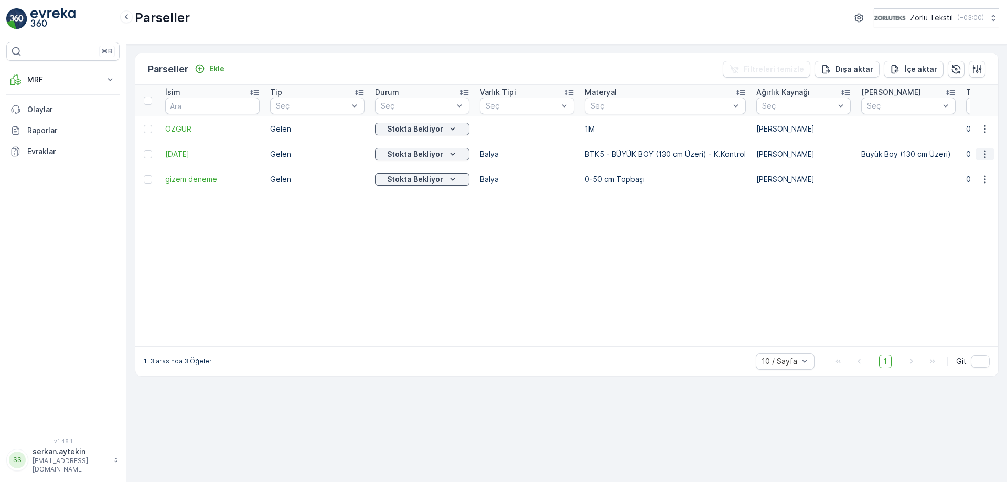
click at [984, 154] on icon "button" at bounding box center [985, 154] width 10 height 10
click at [180, 154] on span "[DATE]" at bounding box center [212, 154] width 94 height 10
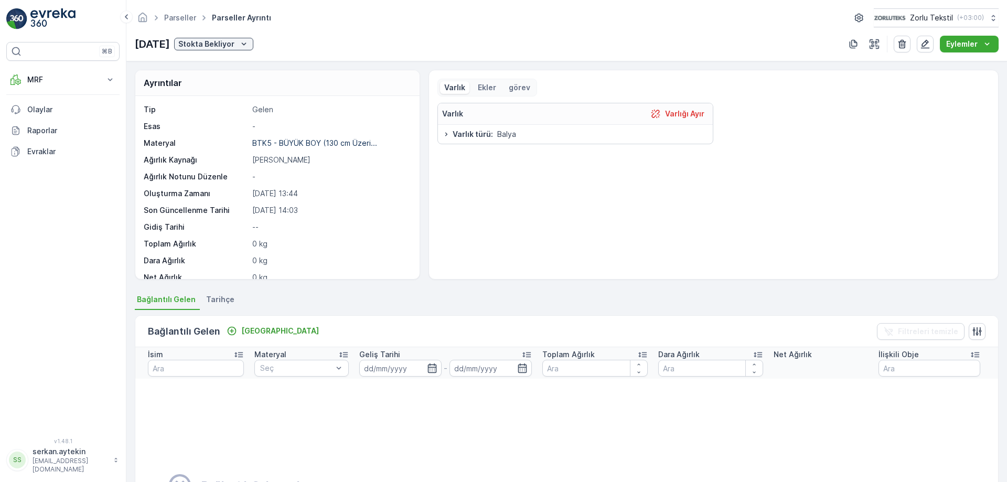
scroll to position [52, 0]
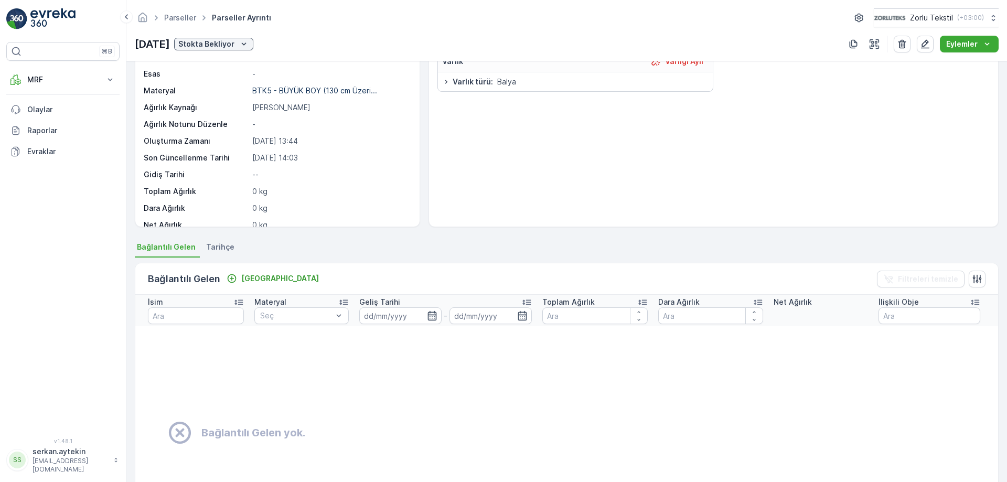
click at [208, 257] on li "Tarihçe" at bounding box center [221, 249] width 35 height 18
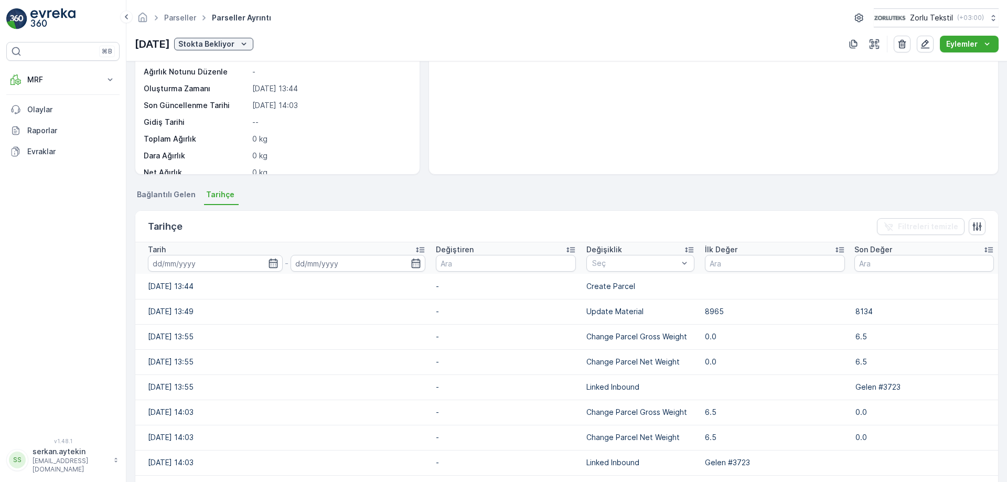
scroll to position [157, 0]
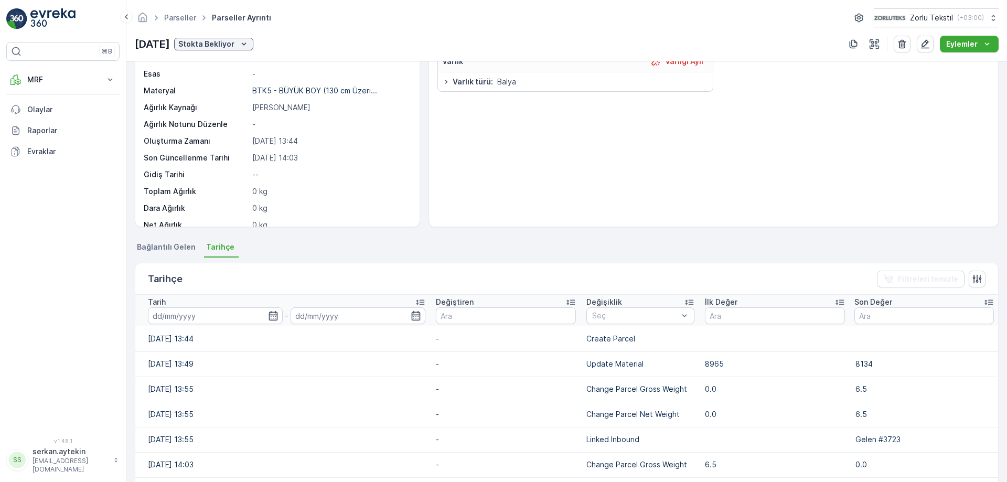
click at [161, 245] on span "Bağlantılı Gelen" at bounding box center [166, 247] width 59 height 10
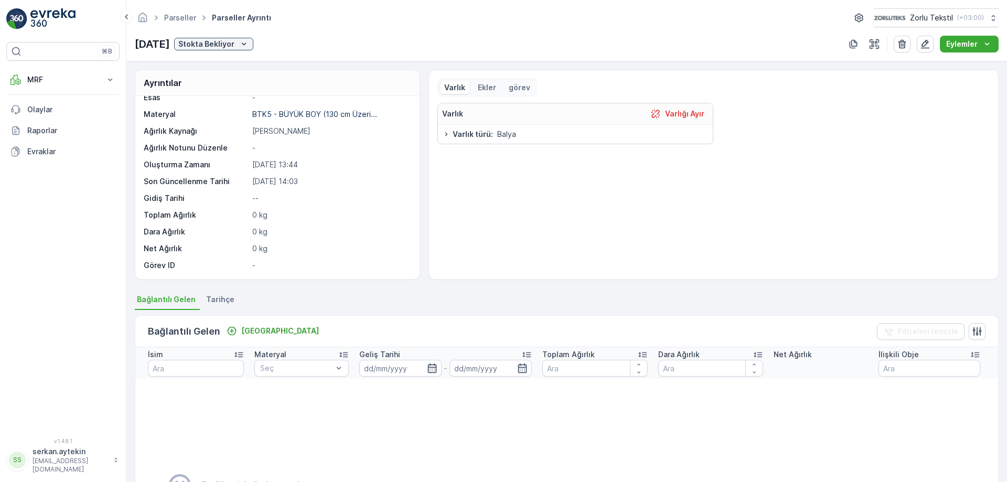
scroll to position [0, 0]
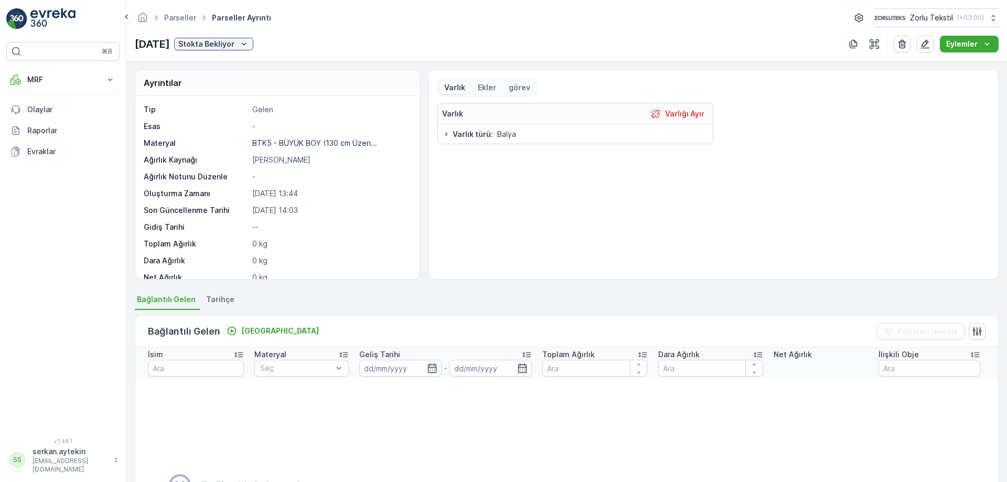
click at [485, 90] on p "Ekler" at bounding box center [487, 87] width 18 height 10
click at [505, 87] on div "görev" at bounding box center [520, 87] width 30 height 13
click at [444, 92] on p "Varlık" at bounding box center [454, 87] width 21 height 10
click at [273, 146] on p "BTK5 - BÜYÜK BOY (130 cm Üzeri..." at bounding box center [314, 143] width 125 height 9
click at [264, 108] on p "Gelen" at bounding box center [330, 109] width 156 height 10
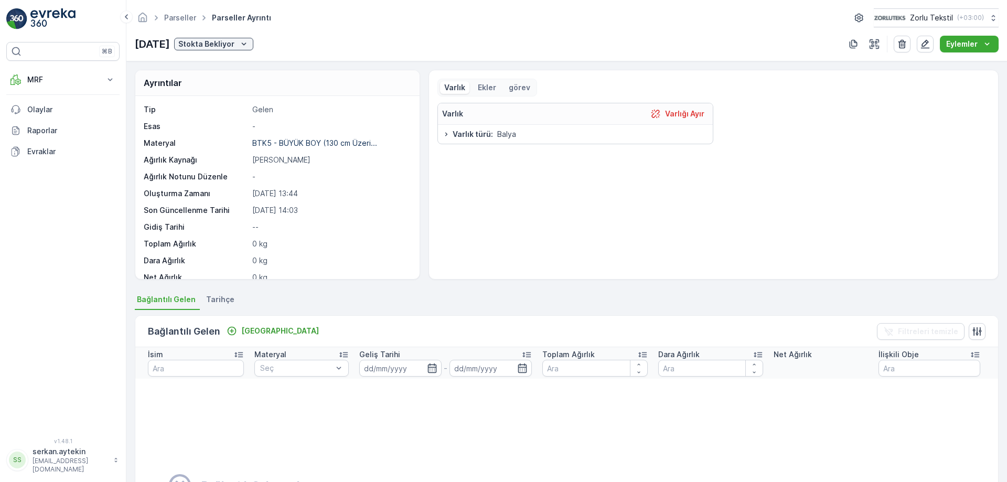
click at [264, 189] on p "[DATE] 13:44" at bounding box center [330, 193] width 156 height 10
drag, startPoint x: 292, startPoint y: 192, endPoint x: 321, endPoint y: 121, distance: 76.5
click at [293, 192] on p "[DATE] 13:44" at bounding box center [330, 193] width 156 height 10
click at [790, 159] on div "Varlık Varlığı Ayır Varlık türü : Balya" at bounding box center [714, 187] width 553 height 168
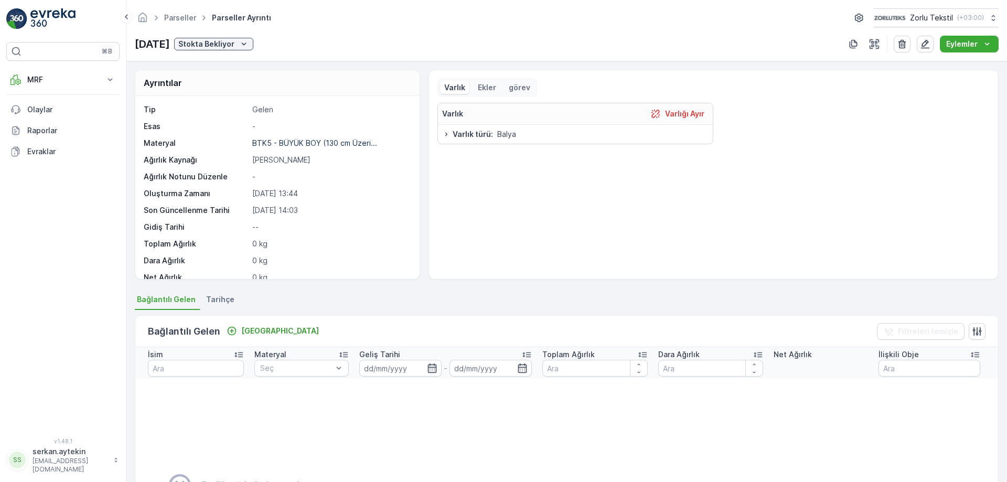
click at [561, 193] on div "Varlık Varlığı Ayır Varlık türü : Balya" at bounding box center [714, 187] width 553 height 168
click at [214, 119] on div "Tip Gelen Esas - Materyal BTK5 - BÜYÜK BOY (130 cm Üzeri... Ağırlık Kaynağı Man…" at bounding box center [276, 201] width 265 height 195
click at [249, 45] on icon "Stokta Bekliyor" at bounding box center [244, 44] width 10 height 10
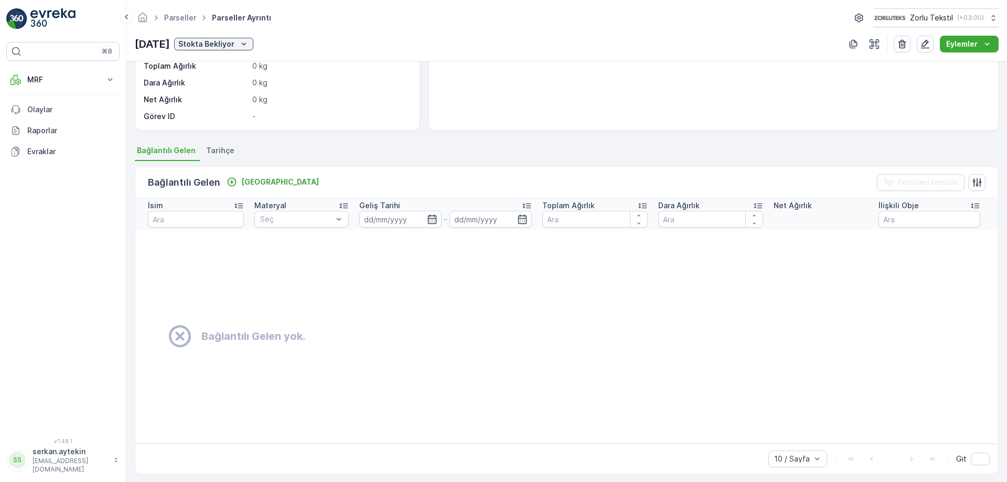
scroll to position [155, 0]
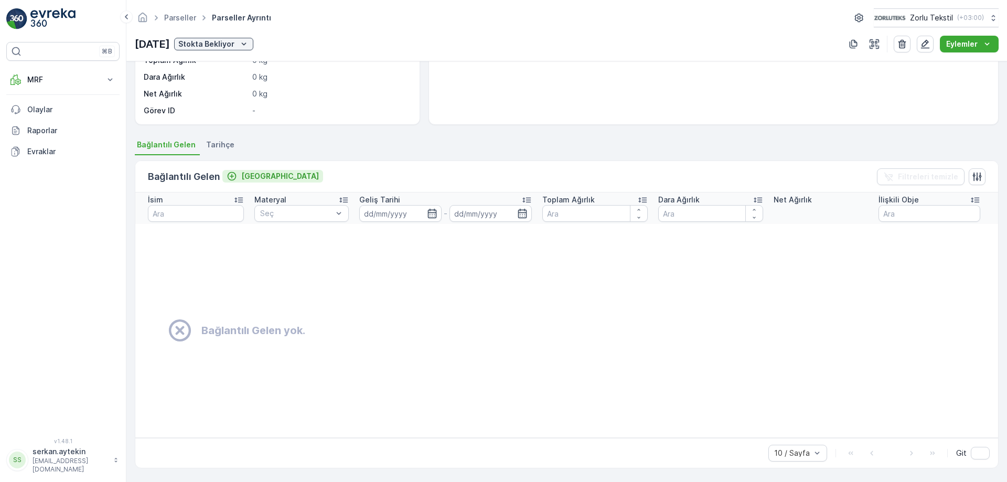
click at [238, 176] on div "[GEOGRAPHIC_DATA]" at bounding box center [273, 176] width 92 height 10
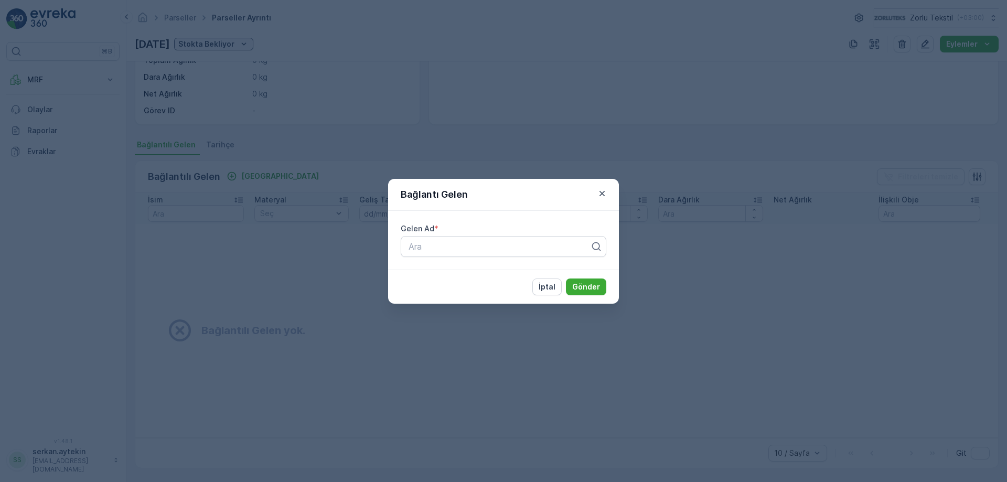
click at [603, 196] on icon "button" at bounding box center [602, 193] width 10 height 10
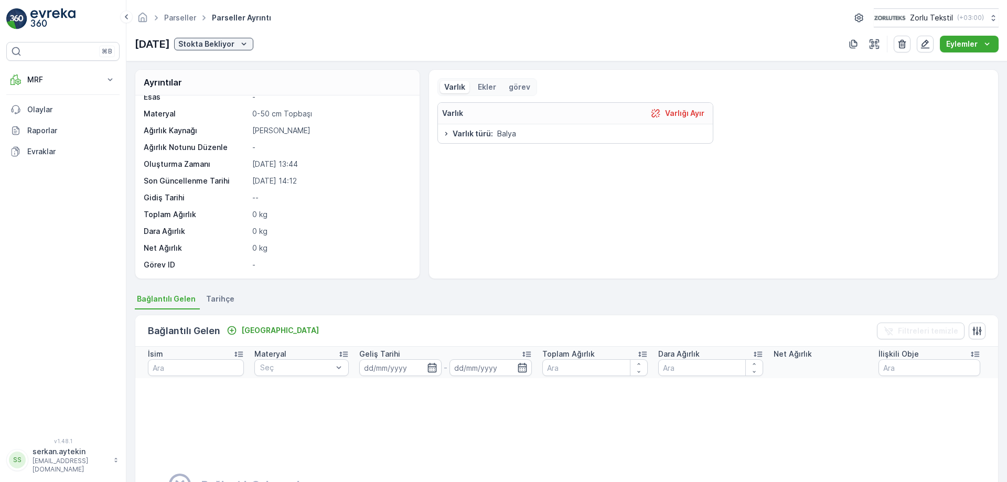
scroll to position [0, 0]
click at [237, 330] on div "[GEOGRAPHIC_DATA]" at bounding box center [273, 331] width 92 height 10
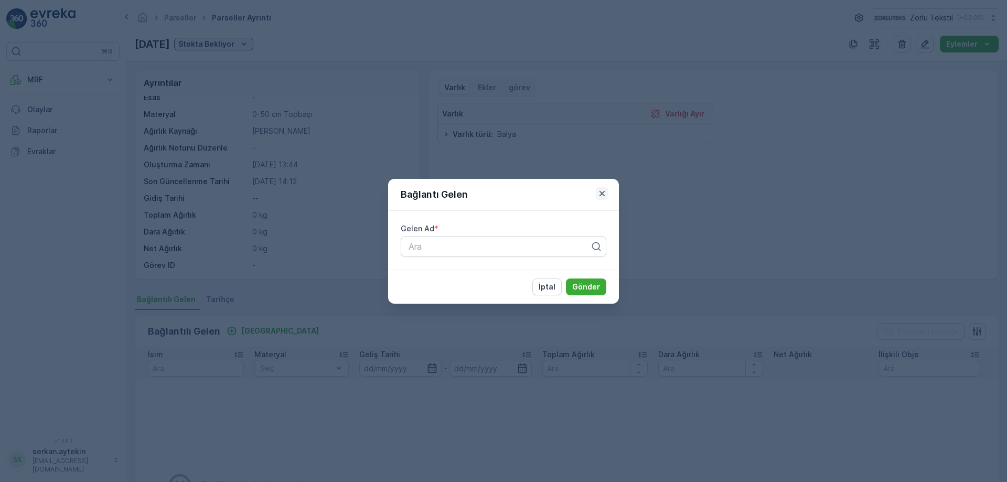
click at [602, 195] on icon "button" at bounding box center [602, 193] width 10 height 10
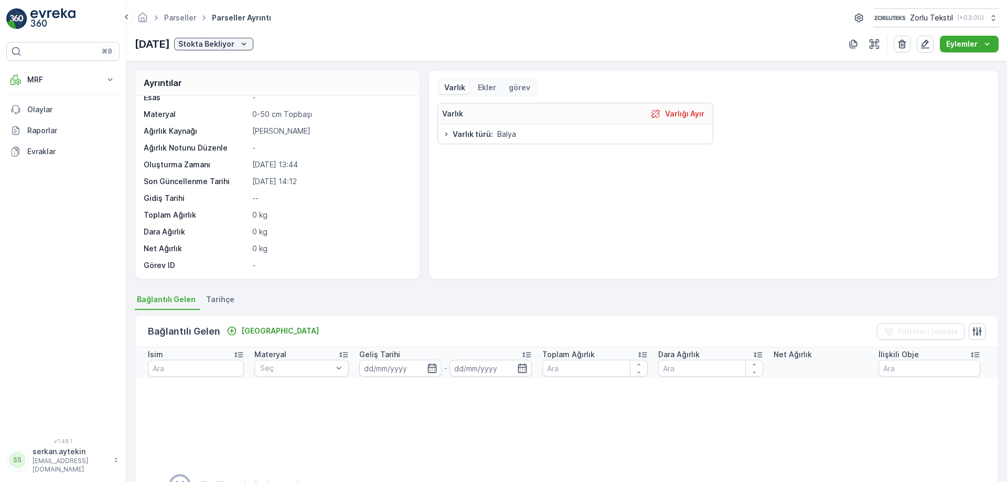
click at [225, 310] on div "Bağlantılı Gelen Bağla Filtreleri temizle İsim Materyal Seç Geliş Tarihi - Topl…" at bounding box center [567, 469] width 864 height 318
click at [144, 307] on li "Bağlantılı Gelen" at bounding box center [167, 301] width 65 height 18
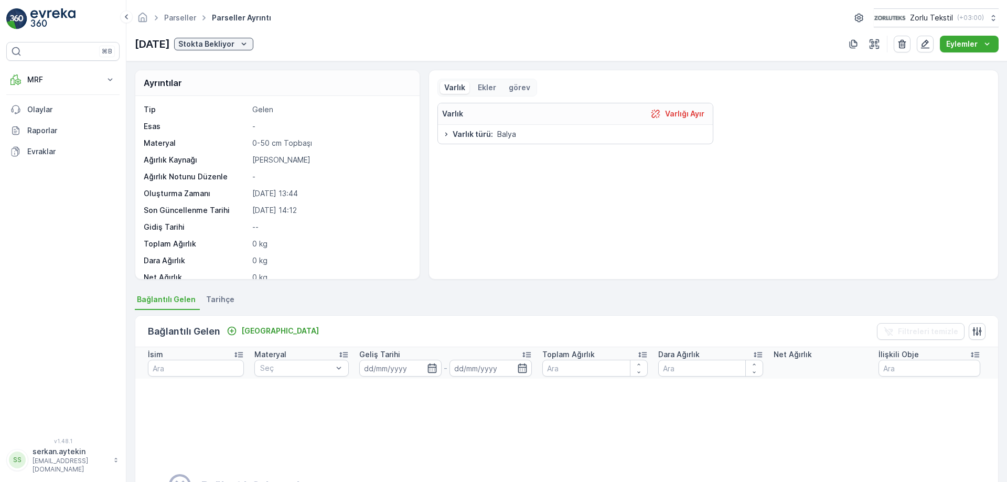
click at [351, 196] on p "[DATE] 13:44" at bounding box center [330, 193] width 156 height 10
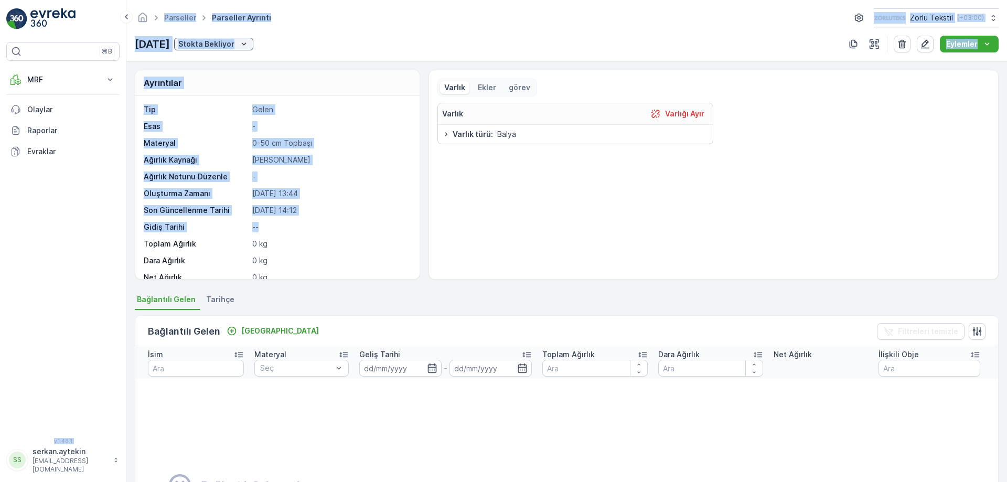
drag, startPoint x: 344, startPoint y: 227, endPoint x: 99, endPoint y: 162, distance: 253.4
click at [99, 162] on div "⌘B MRF Insights Gelen Parseller İşlemler Giden Envanter Materyaller Aktiviteler…" at bounding box center [503, 241] width 1007 height 482
click at [311, 227] on p "--" at bounding box center [330, 227] width 156 height 10
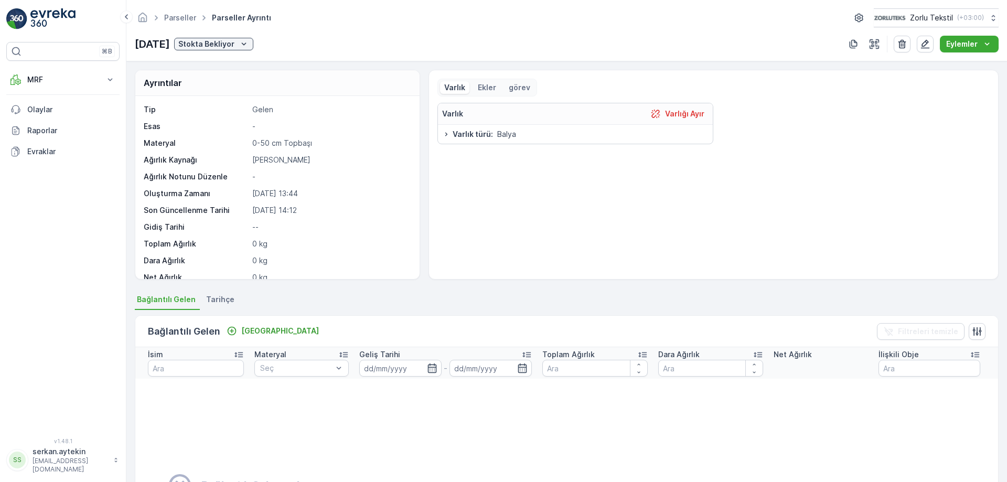
click at [309, 272] on p "0 kg" at bounding box center [330, 277] width 156 height 10
click at [485, 86] on p "Ekler" at bounding box center [487, 87] width 18 height 10
click at [449, 86] on p "Varlık" at bounding box center [454, 87] width 21 height 10
click at [236, 124] on p "Esas" at bounding box center [196, 126] width 104 height 10
click at [293, 135] on div "Tip Gelen Esas - Materyal 0-50 cm Topbaşı Ağırlık Kaynağı Manuel Ağırlık Notunu…" at bounding box center [276, 201] width 265 height 195
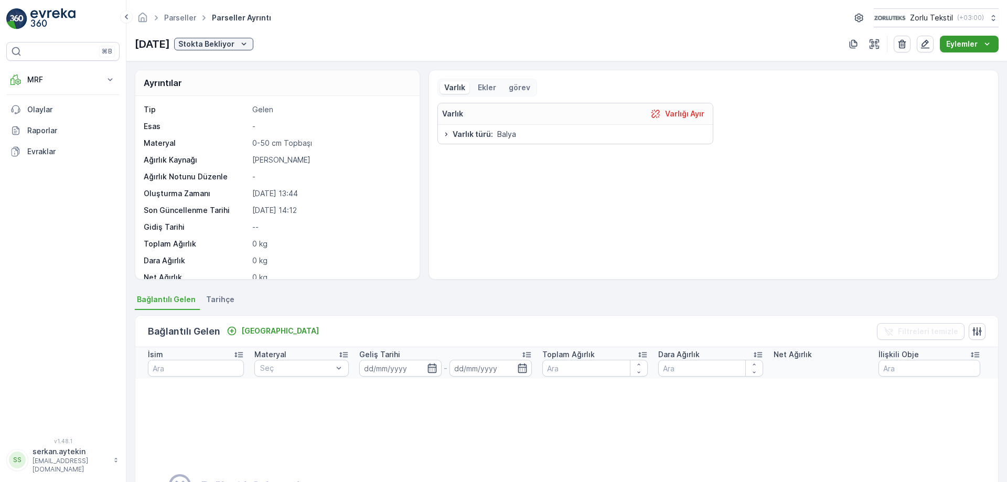
click at [975, 41] on p "Eylemler" at bounding box center [962, 44] width 31 height 10
click at [750, 52] on div "Parseller Parseller ayrıntı Zorlu Tekstil ( +03:00 ) 26.08.2025 Stokta Bekliyor…" at bounding box center [566, 30] width 881 height 61
click at [493, 90] on p "Ekler" at bounding box center [487, 87] width 18 height 10
click at [459, 93] on div "Varlık" at bounding box center [454, 87] width 29 height 13
click at [237, 50] on div "26.08.2025 Stokta Bekliyor" at bounding box center [194, 44] width 119 height 16
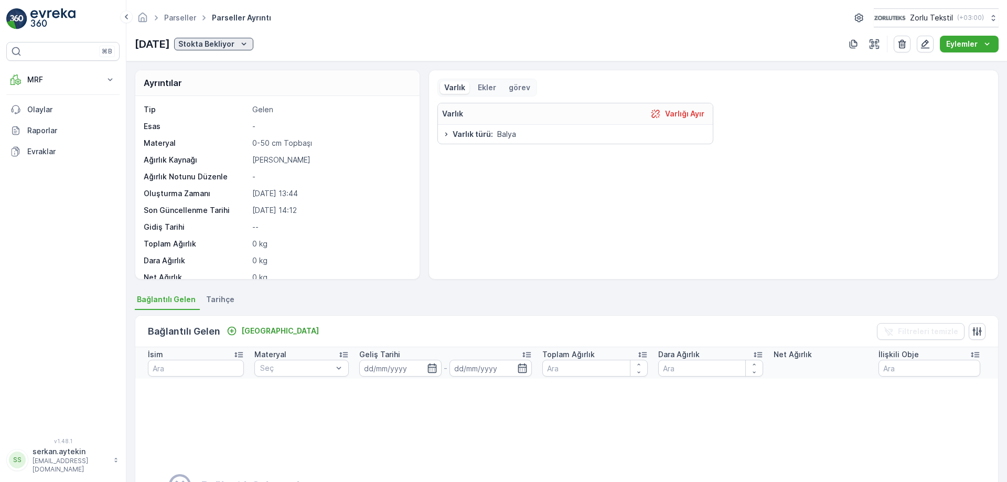
click at [235, 46] on p "Stokta Bekliyor" at bounding box center [206, 44] width 56 height 10
click at [249, 46] on icon "Stokta Bekliyor" at bounding box center [244, 44] width 10 height 10
click at [64, 73] on button "MRF" at bounding box center [62, 79] width 113 height 21
click at [432, 304] on ul "Bağlantılı Gelen Tarihçe" at bounding box center [567, 301] width 864 height 18
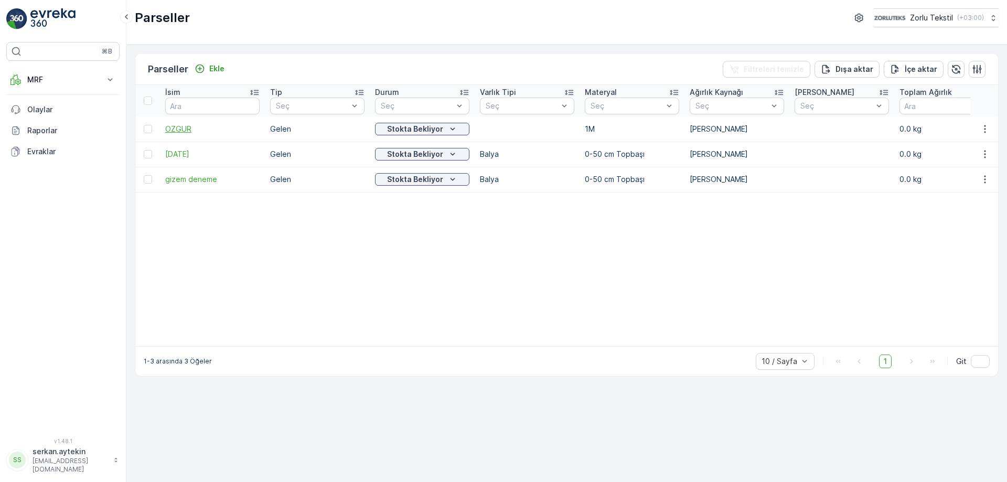
click at [184, 130] on span "OZGUR" at bounding box center [212, 129] width 94 height 10
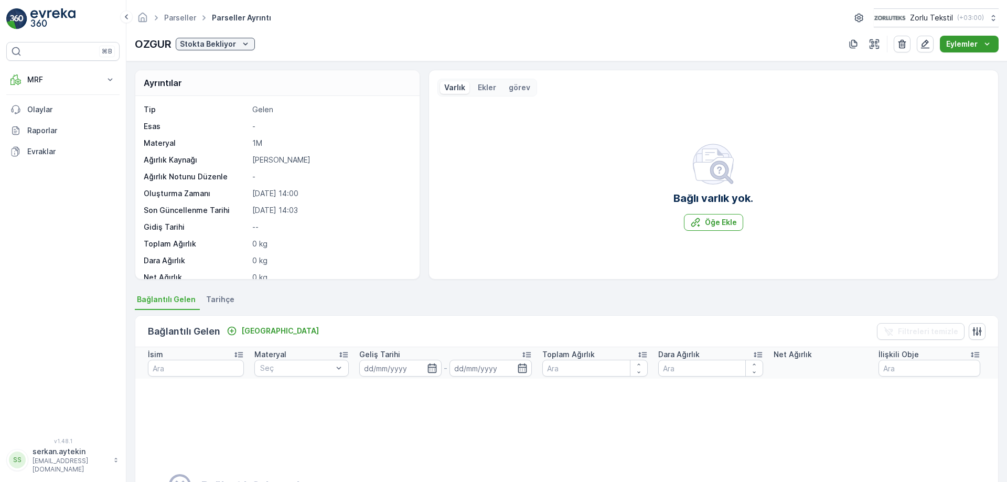
click at [968, 44] on p "Eylemler" at bounding box center [962, 44] width 31 height 10
click at [806, 110] on div "Bağlı varlık yok. Öğe Ekle" at bounding box center [714, 187] width 553 height 168
click at [923, 43] on icon "button" at bounding box center [925, 44] width 10 height 10
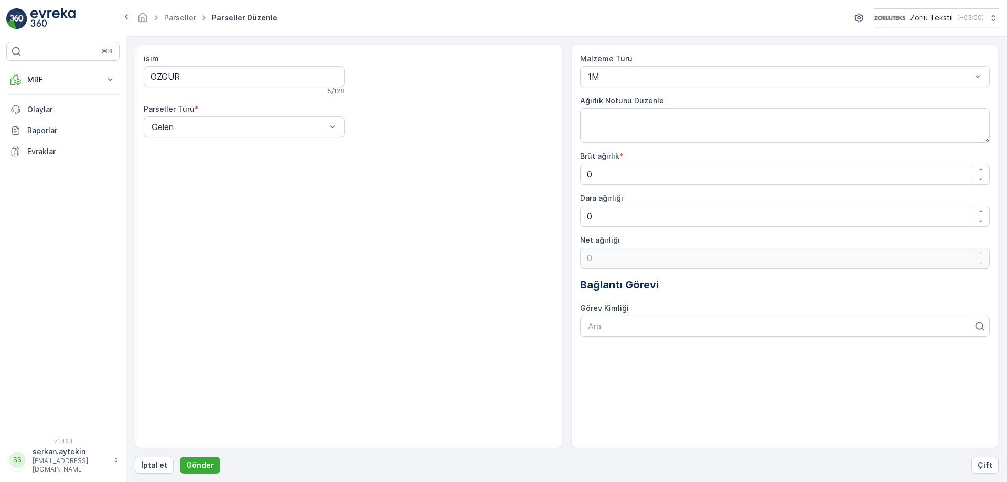
click at [653, 63] on div "Malzeme Türü" at bounding box center [785, 59] width 410 height 10
click at [654, 70] on div "1M" at bounding box center [785, 76] width 410 height 21
click at [656, 75] on div at bounding box center [780, 76] width 386 height 9
click at [526, 222] on div "isim OZGUR 5 / 128 Parseller Türü * Gelen" at bounding box center [349, 247] width 428 height 404
click at [286, 133] on div "Gelen" at bounding box center [244, 126] width 201 height 21
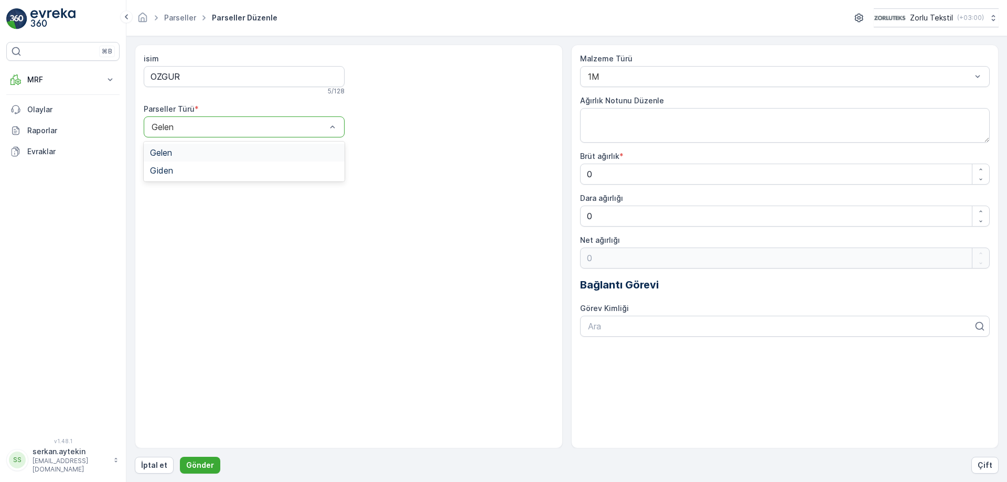
click at [284, 133] on div "Gelen" at bounding box center [244, 126] width 201 height 21
click at [466, 135] on div "isim OZGUR 5 / 128 Parseller Türü * Gelen" at bounding box center [349, 100] width 410 height 92
click at [659, 83] on div "1M" at bounding box center [785, 76] width 410 height 21
click at [660, 82] on div "1M" at bounding box center [785, 76] width 410 height 21
click at [764, 73] on div at bounding box center [780, 76] width 386 height 9
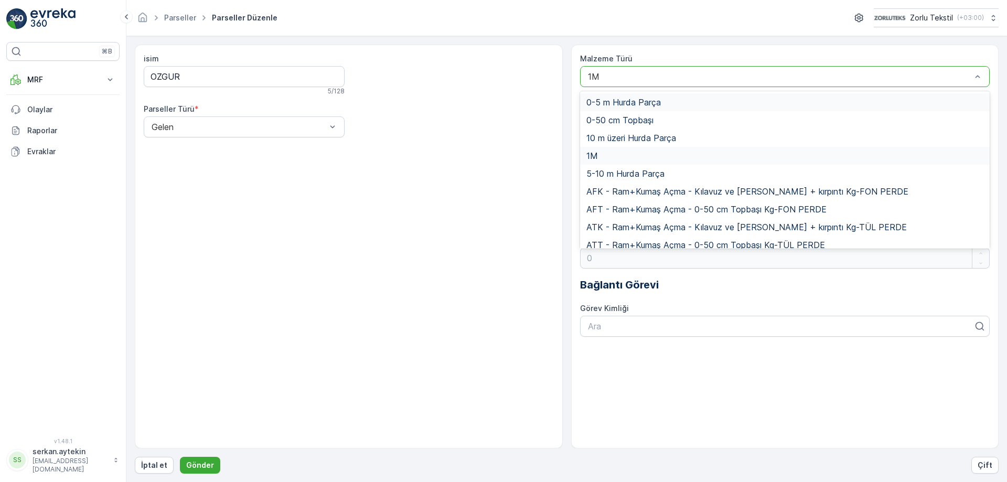
click at [623, 75] on div at bounding box center [780, 76] width 386 height 9
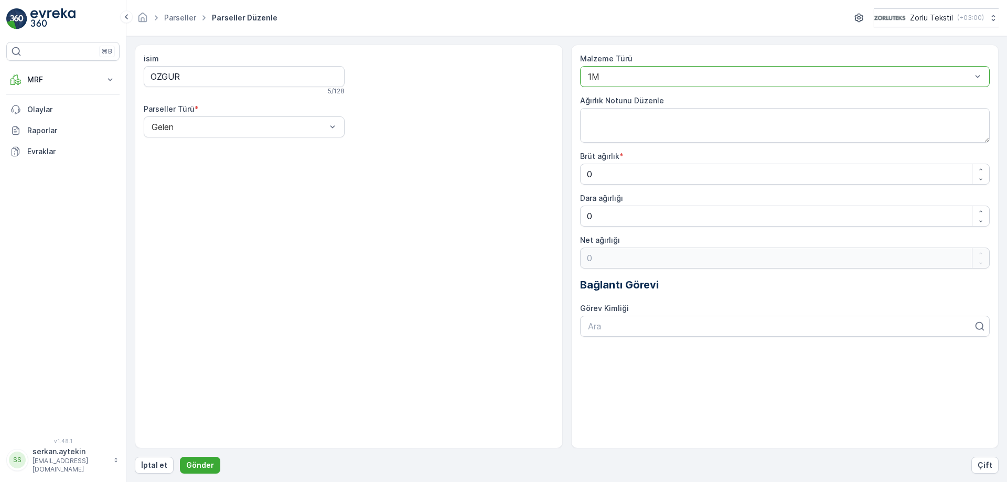
type input "1"
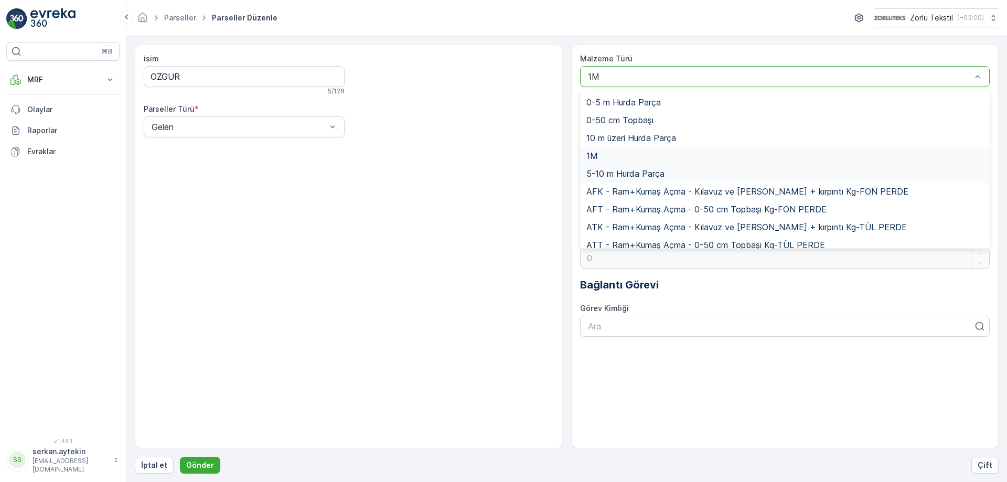
type input "A"
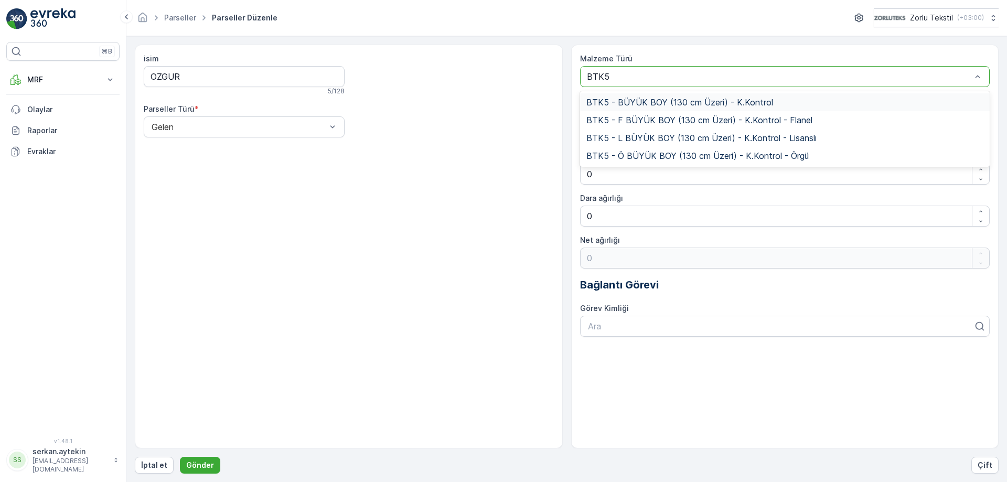
type input "BTK5"
click at [645, 99] on span "BTK5 - BÜYÜK BOY (130 cm Üzeri) - K.Kontrol" at bounding box center [680, 102] width 187 height 9
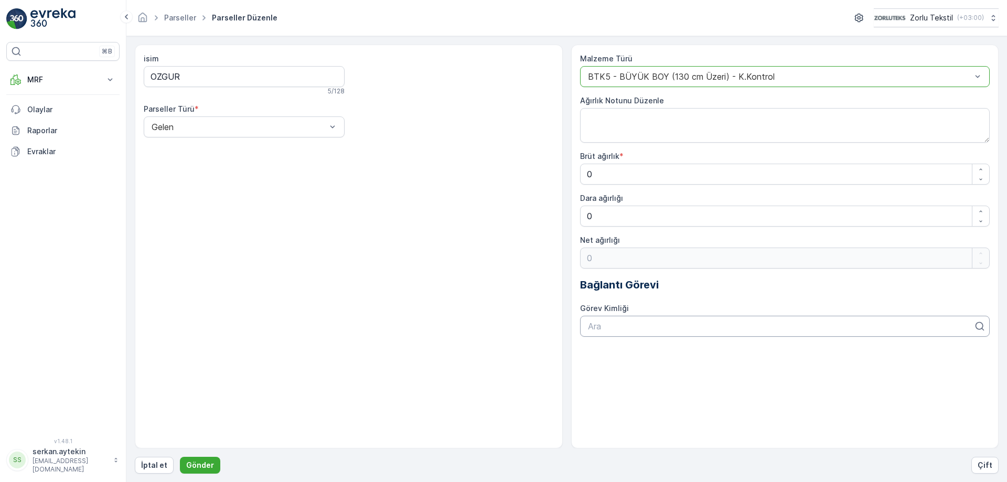
click at [650, 327] on div at bounding box center [781, 326] width 388 height 9
click at [18, 77] on icon at bounding box center [15, 80] width 10 height 10
click at [44, 112] on p "Gelen" at bounding box center [37, 112] width 21 height 10
